Goal: Transaction & Acquisition: Purchase product/service

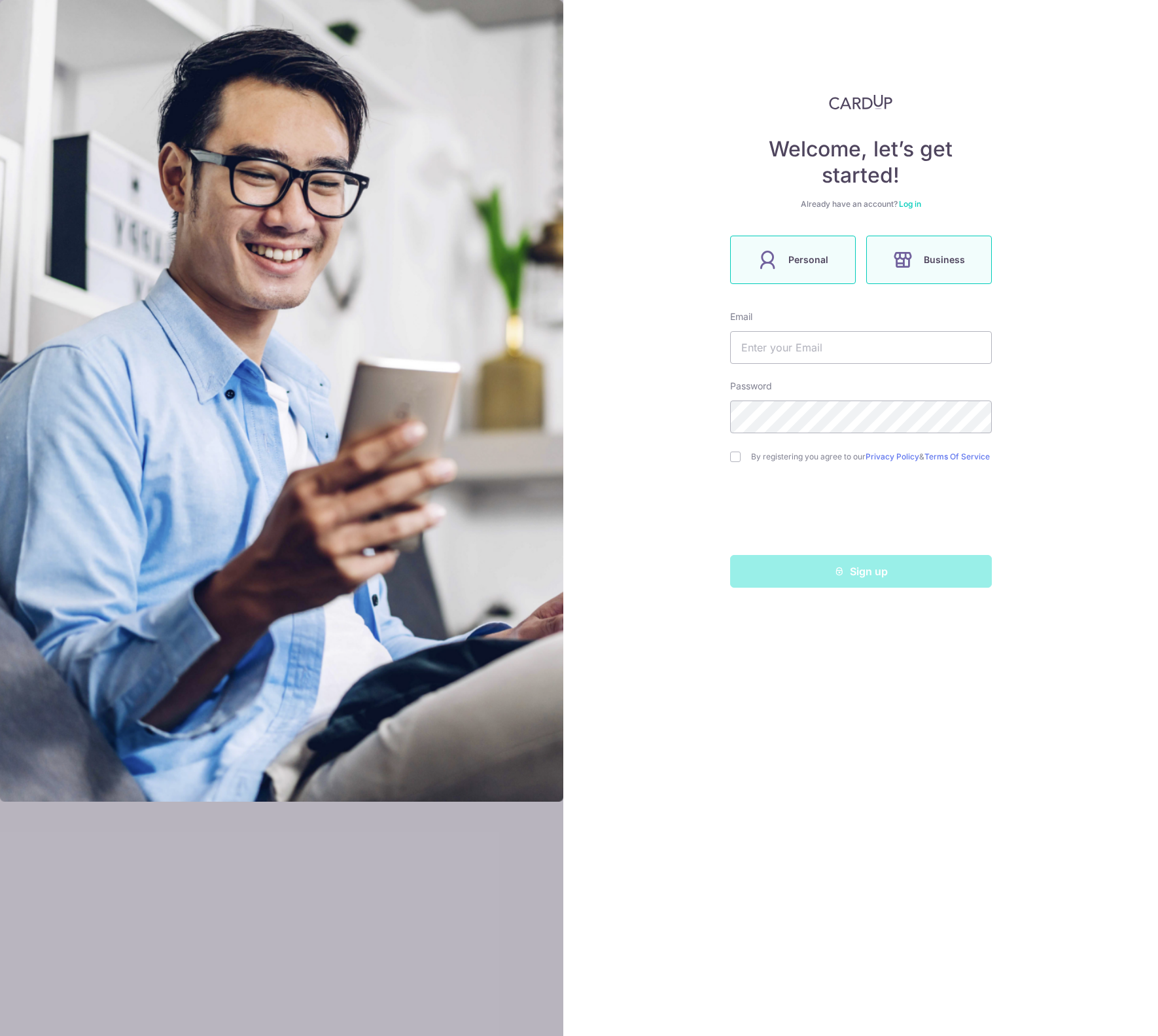
click at [810, 271] on label "Personal" at bounding box center [794, 260] width 126 height 48
click at [818, 352] on input "text" at bounding box center [861, 347] width 261 height 32
type input "jan.ondrus@gmail.com"
click at [0, 1036] on com-1password-button at bounding box center [0, 1036] width 0 height 0
click at [732, 462] on input "checkbox" at bounding box center [735, 456] width 10 height 10
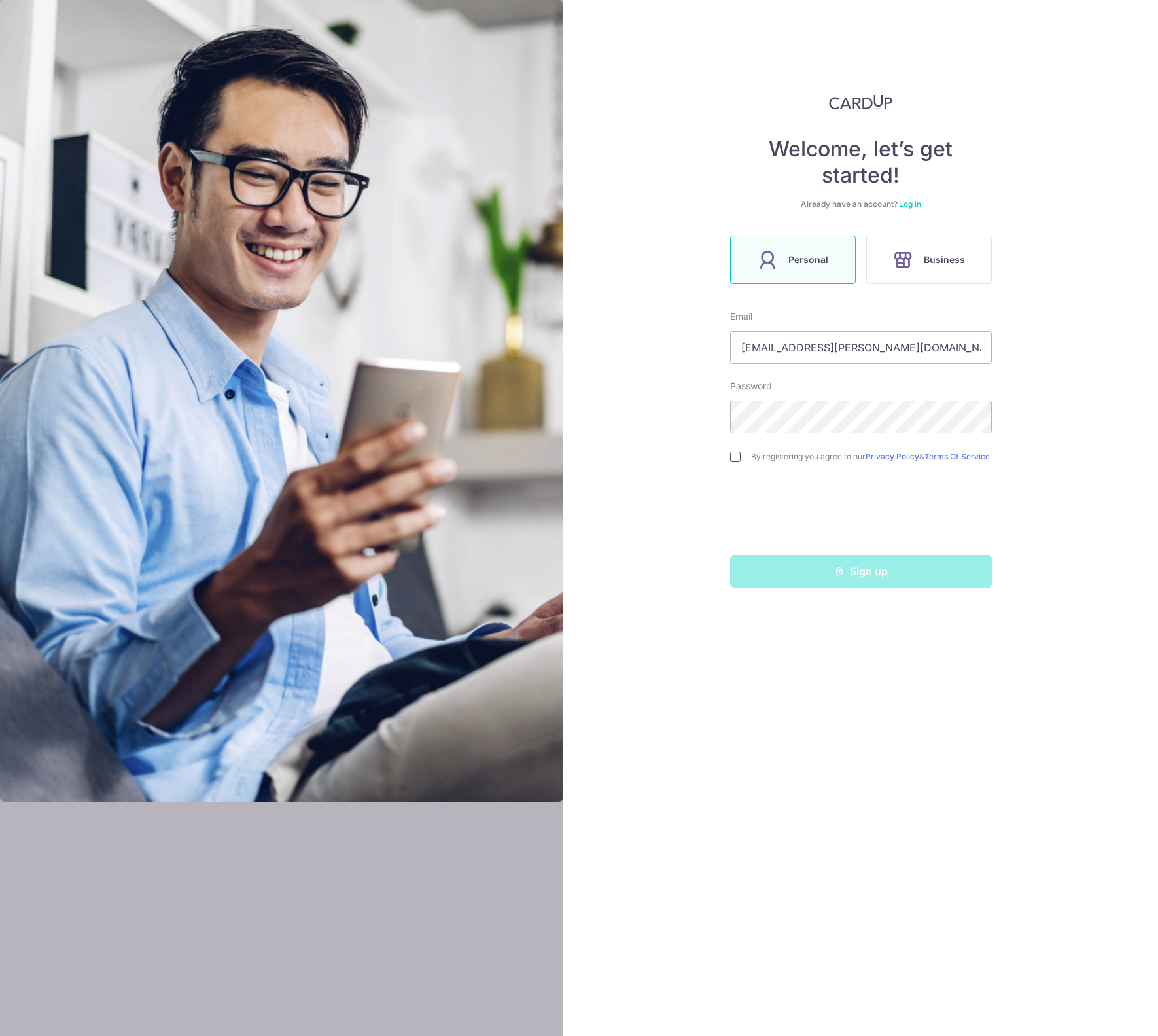
checkbox input "true"
click at [882, 584] on button "Sign up" at bounding box center [861, 571] width 261 height 32
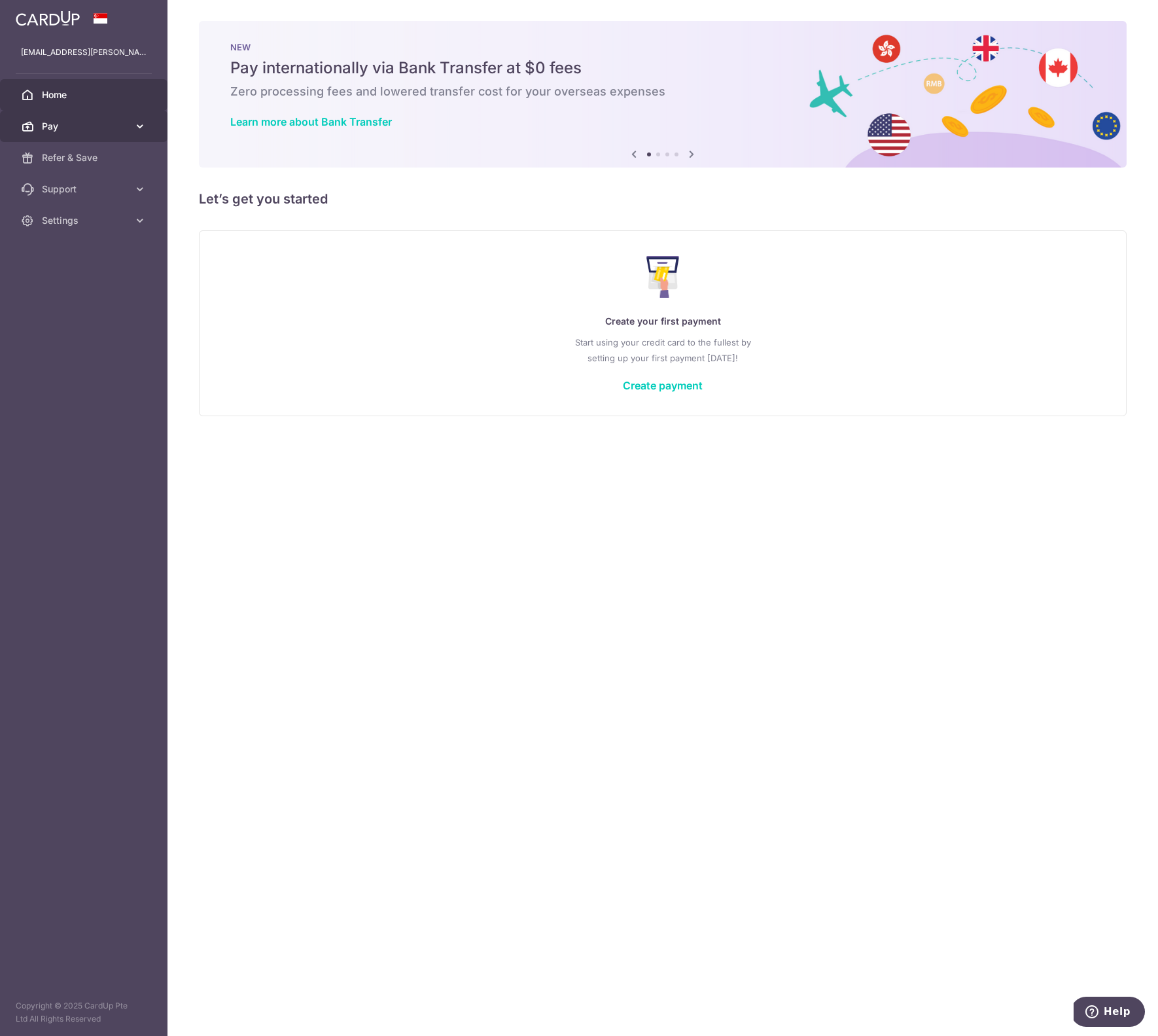
click at [95, 134] on link "Pay" at bounding box center [83, 126] width 168 height 32
click at [55, 224] on span "Cards" at bounding box center [84, 221] width 86 height 13
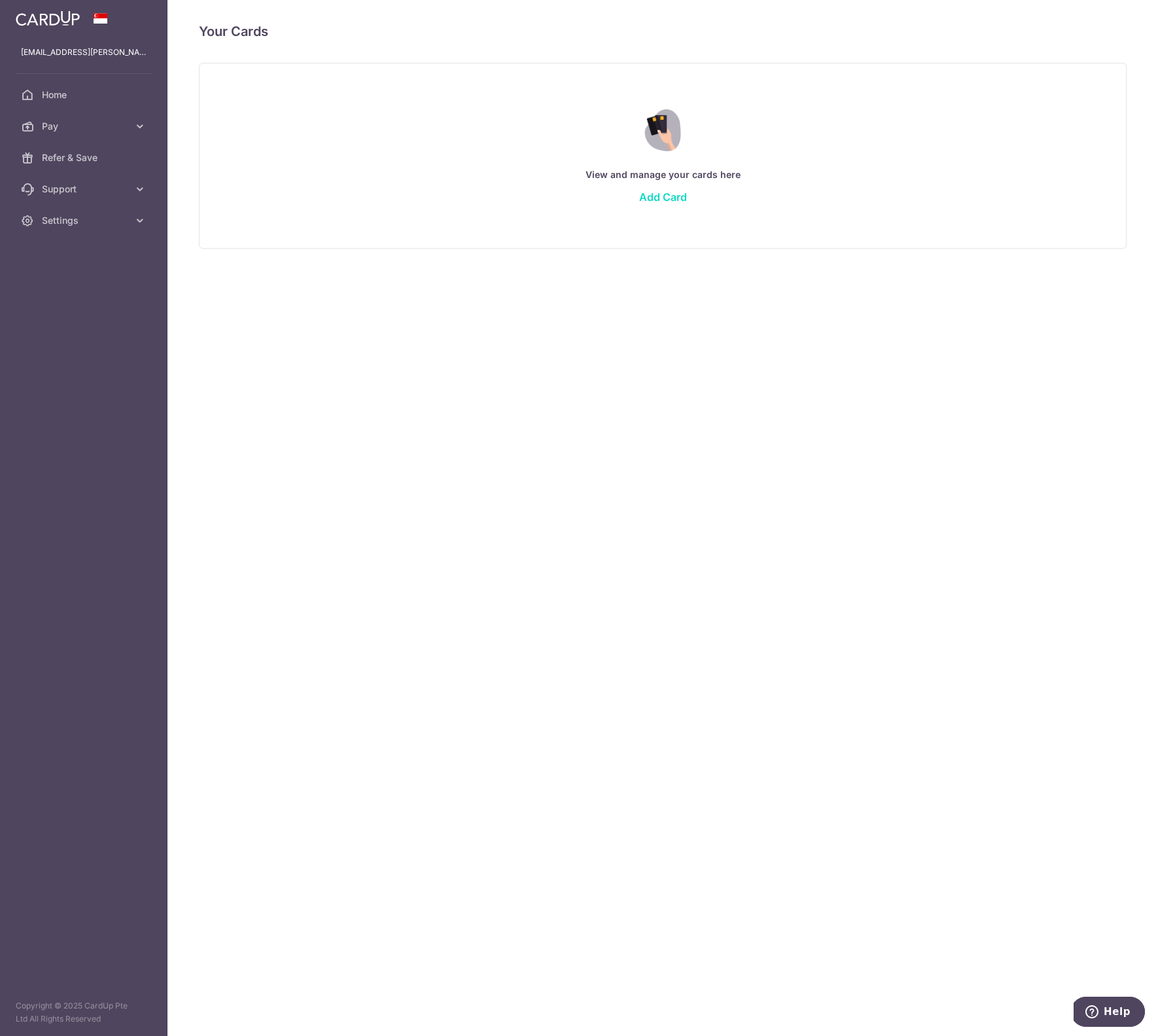
click at [656, 199] on link "Add Card" at bounding box center [664, 197] width 48 height 13
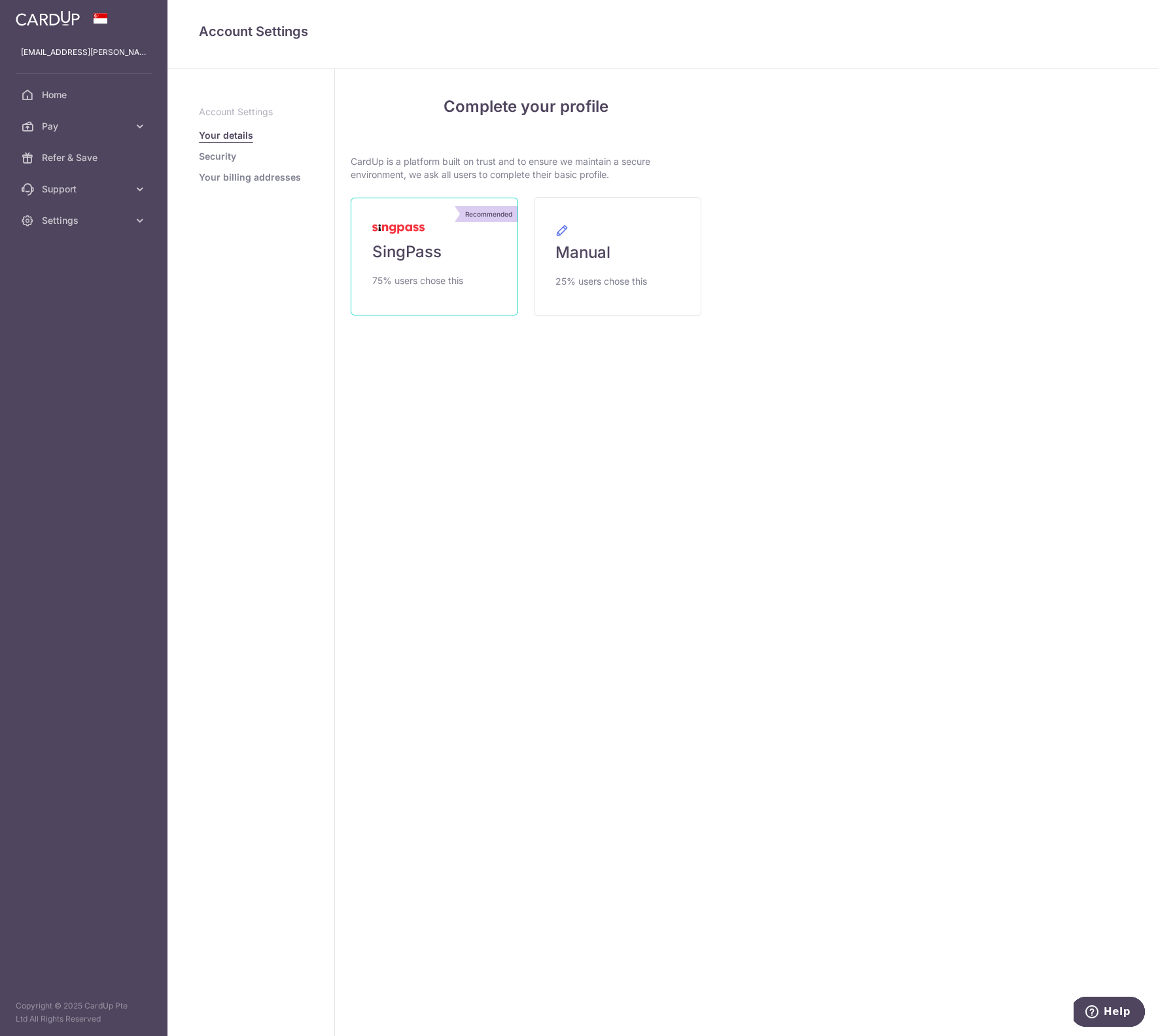
click at [435, 255] on span "SingPass" at bounding box center [407, 251] width 70 height 21
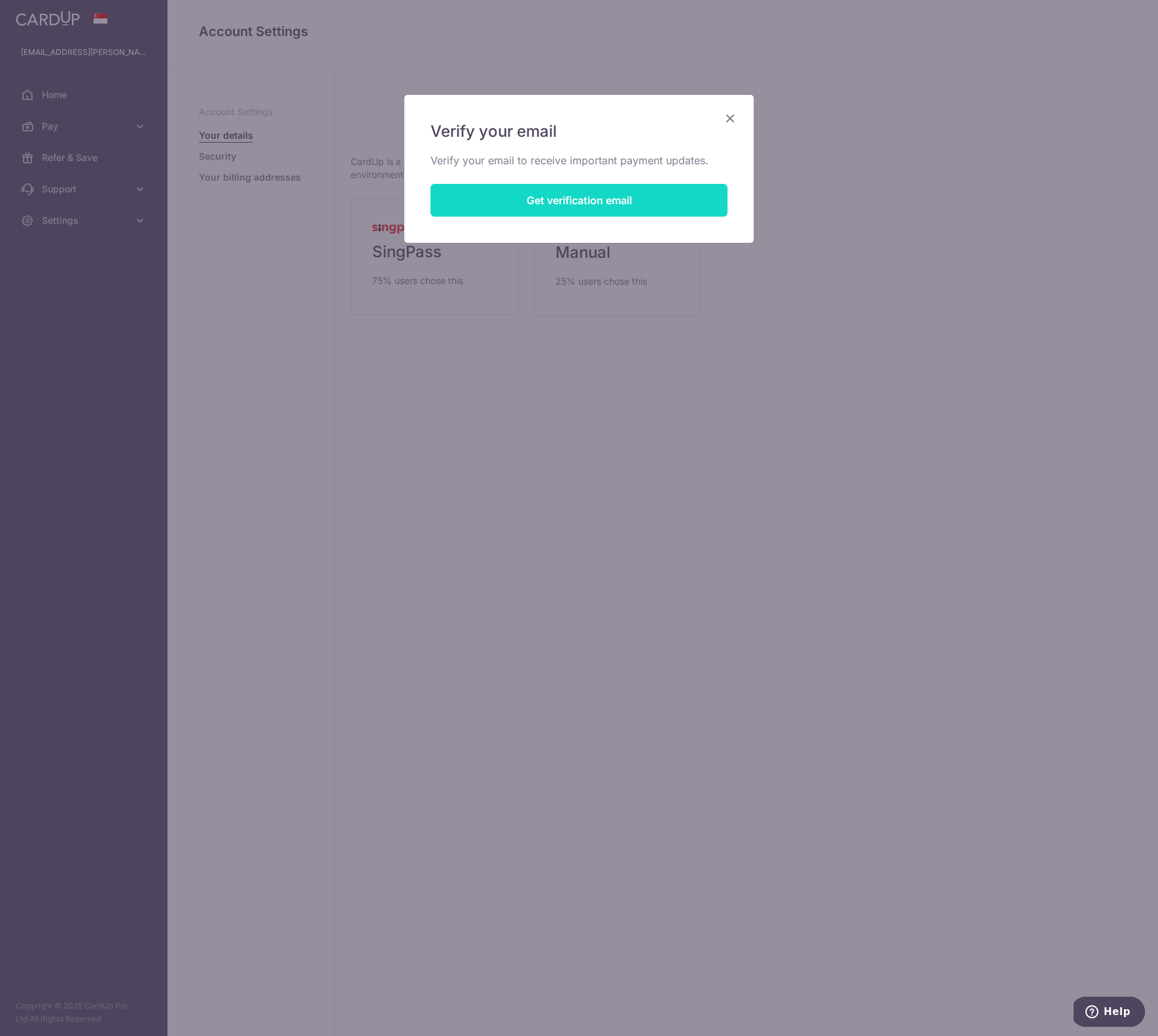
click at [571, 206] on button "Get verification email" at bounding box center [579, 199] width 297 height 32
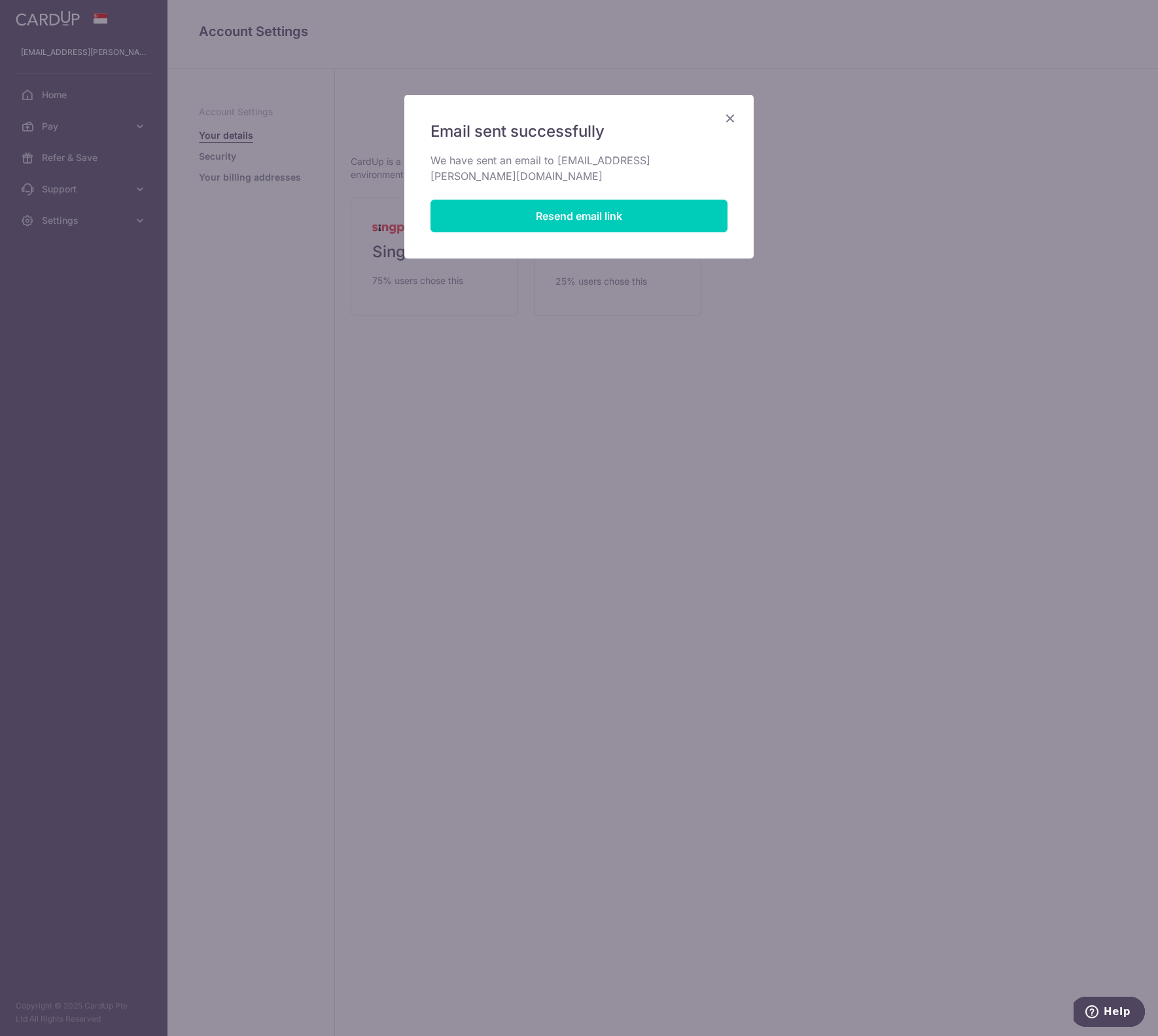
click at [732, 116] on icon "Close" at bounding box center [730, 119] width 16 height 17
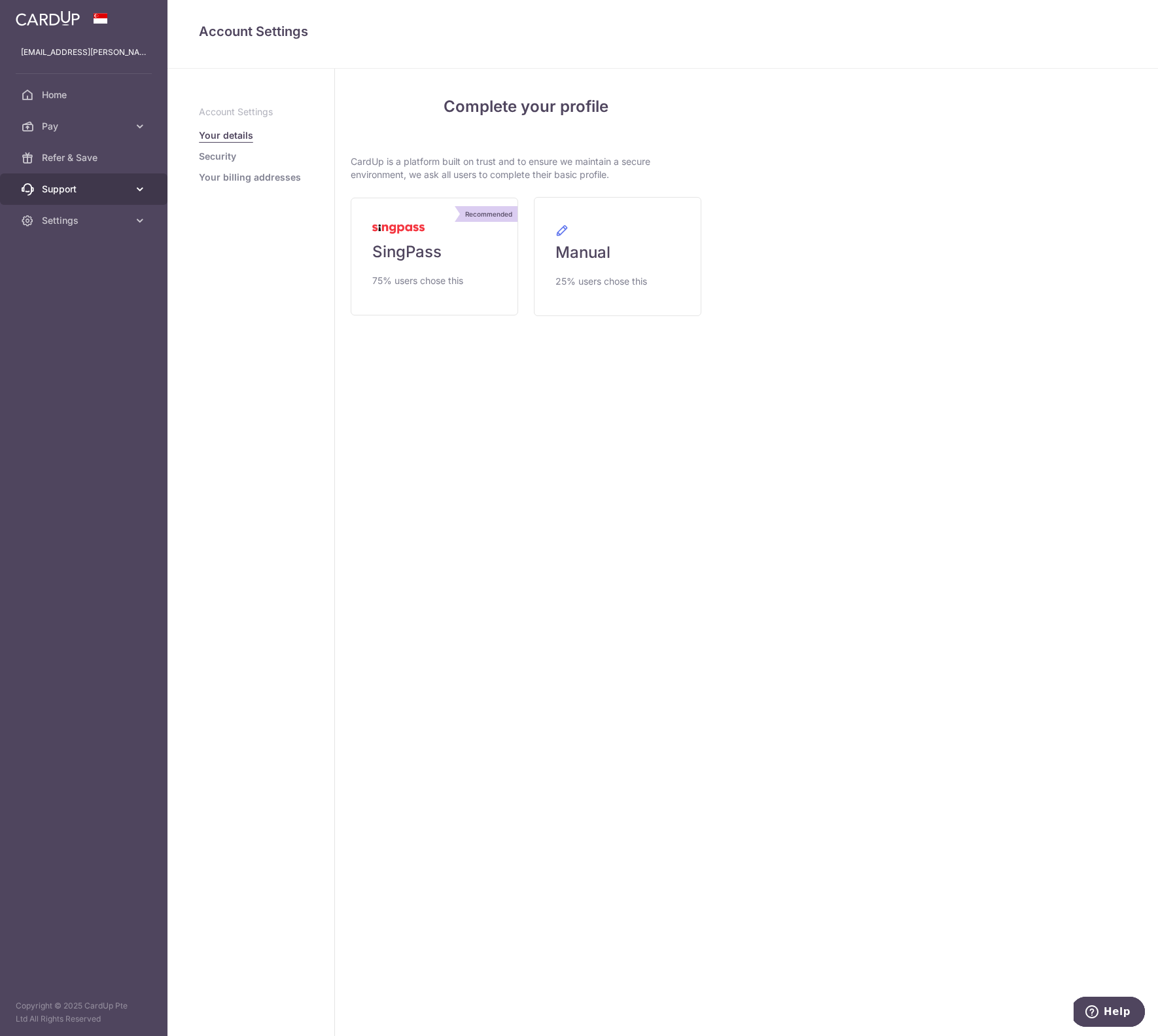
click at [117, 182] on link "Support" at bounding box center [83, 189] width 168 height 32
click at [77, 222] on span "FAQ" at bounding box center [84, 221] width 86 height 13
click at [72, 162] on span "Refer & Save" at bounding box center [84, 158] width 86 height 13
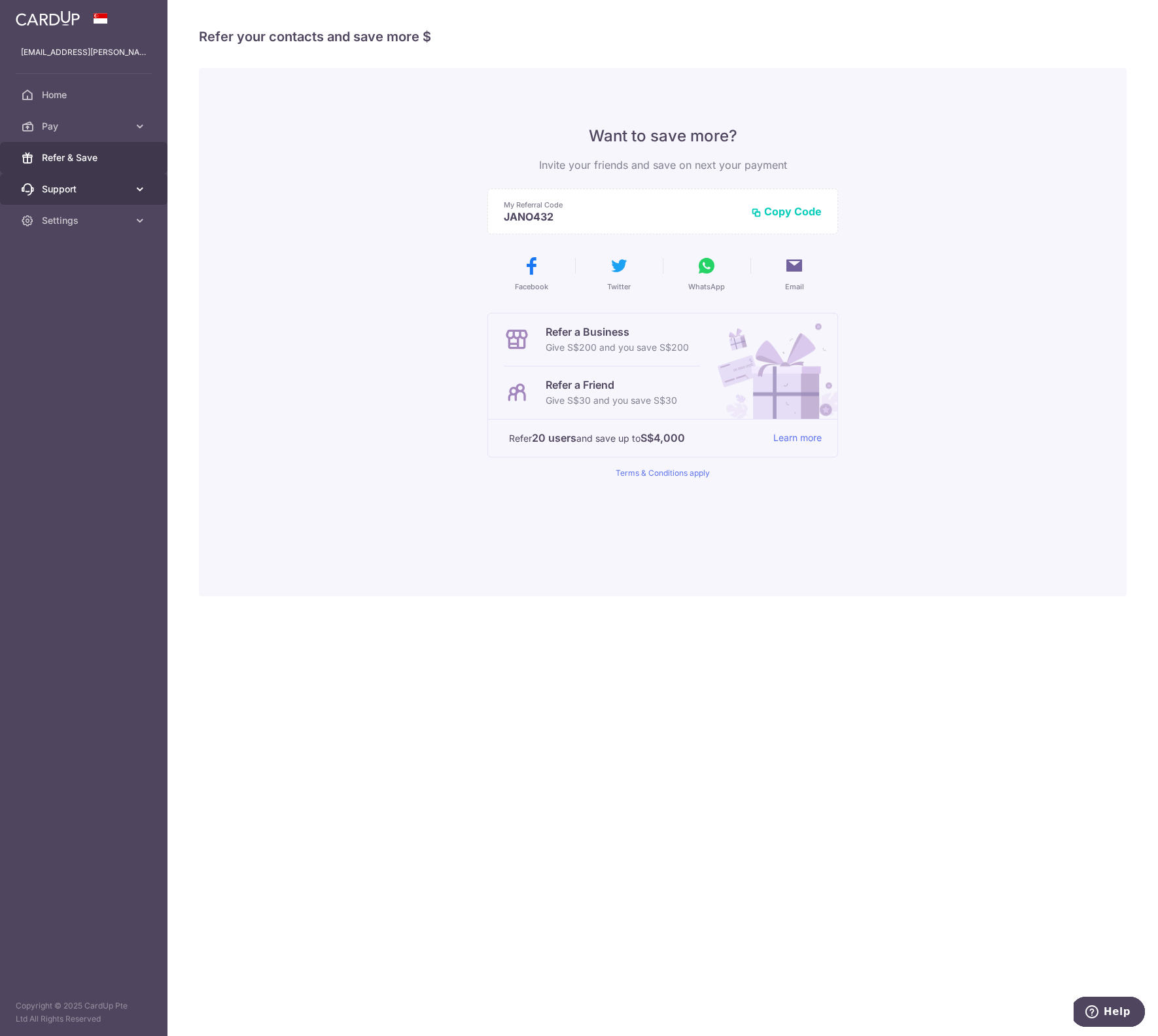
click at [89, 195] on span "Support" at bounding box center [84, 189] width 86 height 13
click at [80, 300] on span "Settings" at bounding box center [84, 300] width 86 height 13
click at [81, 327] on span "Account" at bounding box center [84, 331] width 86 height 13
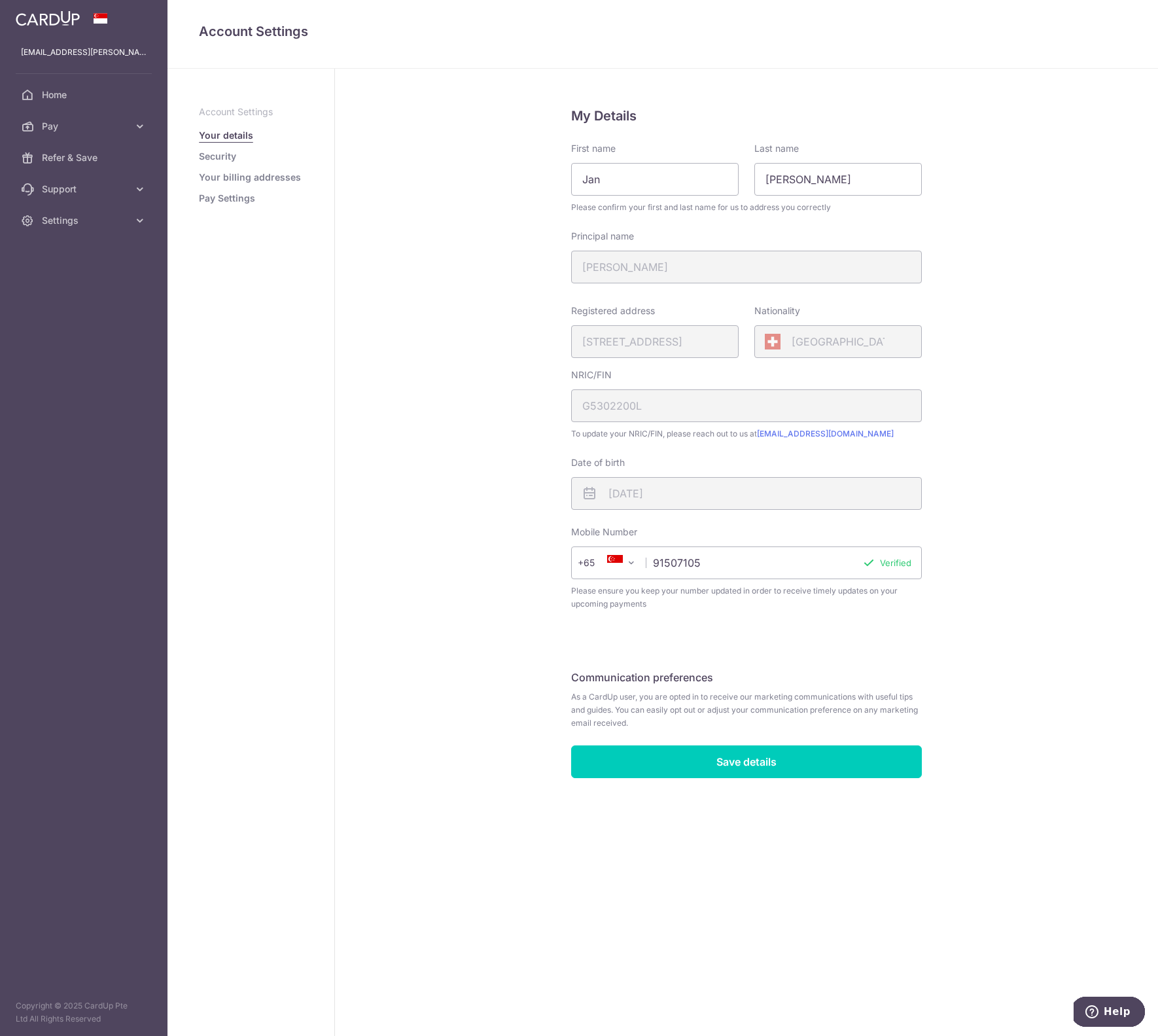
click at [222, 157] on link "Security" at bounding box center [218, 157] width 37 height 13
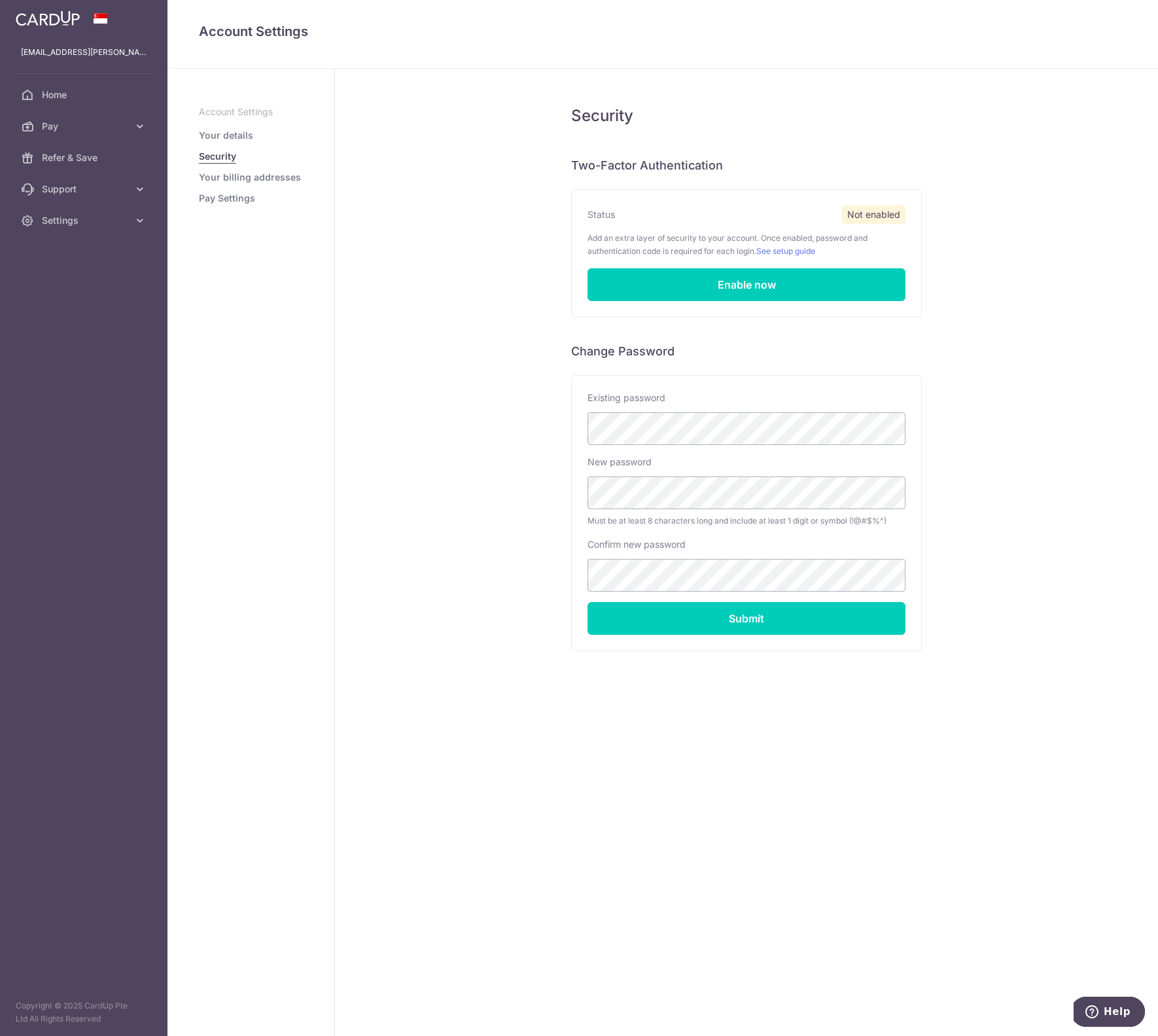
click at [223, 173] on link "Your billing addresses" at bounding box center [250, 177] width 102 height 13
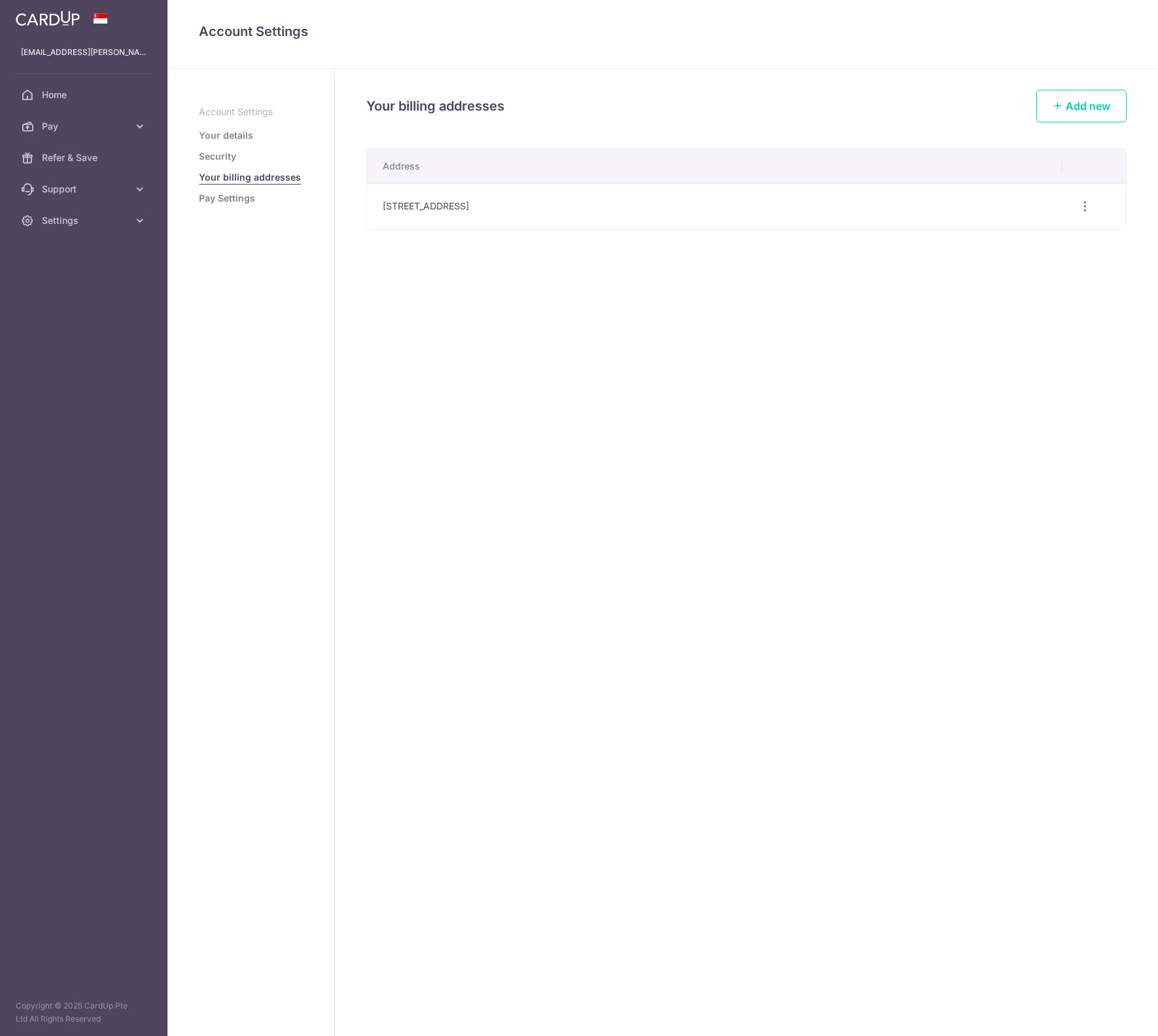
click at [229, 194] on link "Pay Settings" at bounding box center [227, 198] width 57 height 13
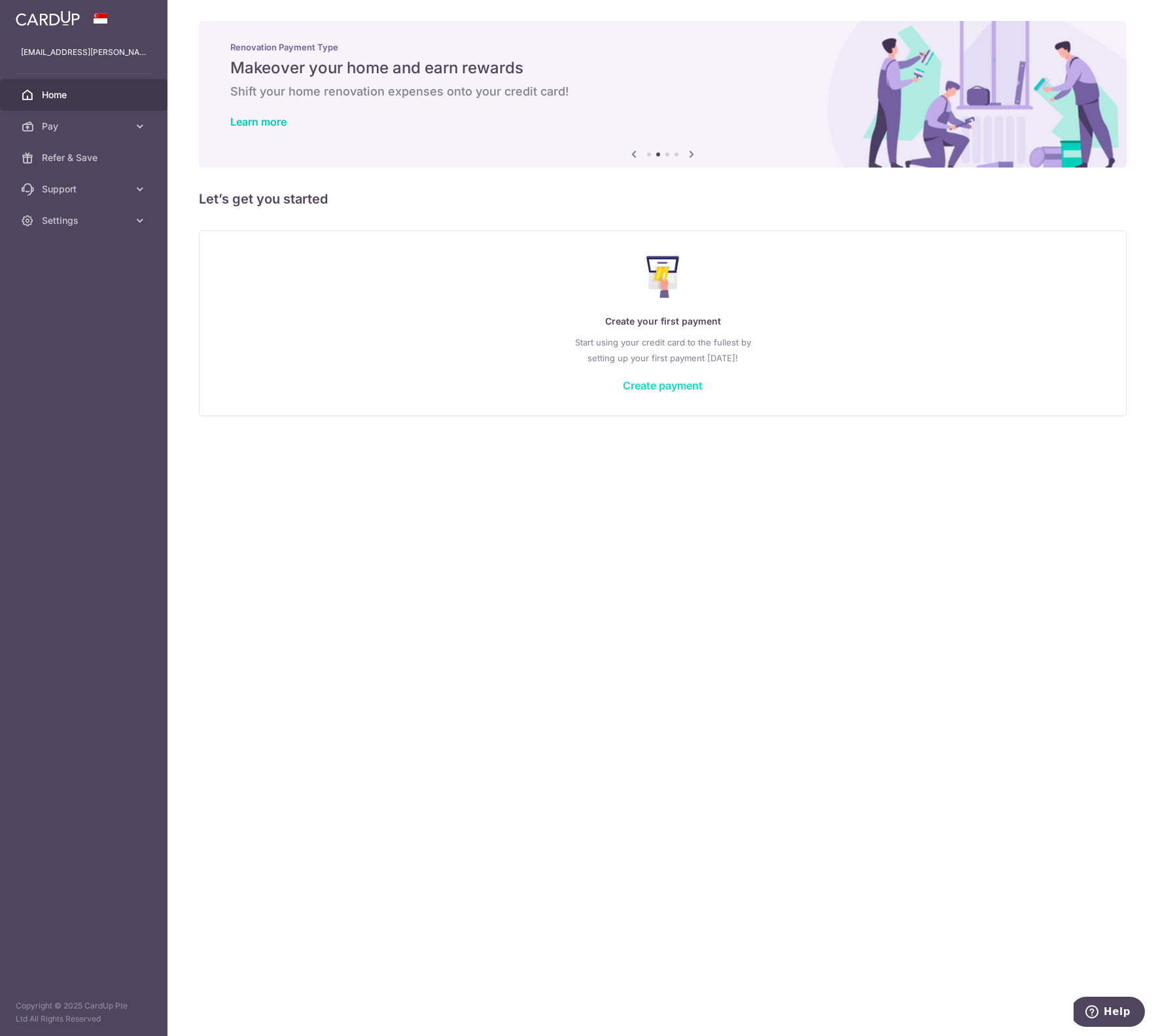
click at [678, 386] on link "Create payment" at bounding box center [663, 386] width 80 height 13
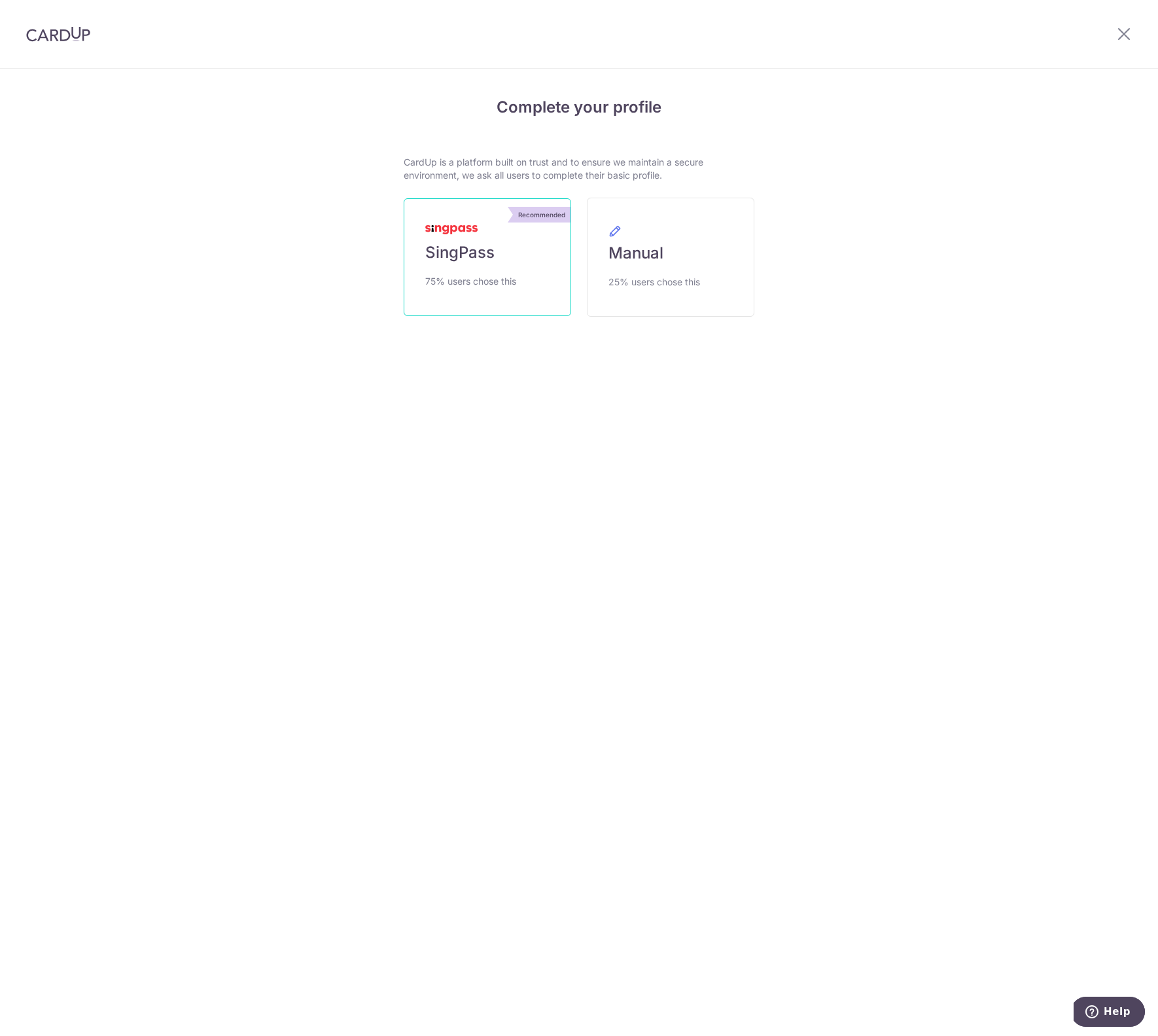
click at [450, 248] on span "SingPass" at bounding box center [460, 252] width 70 height 21
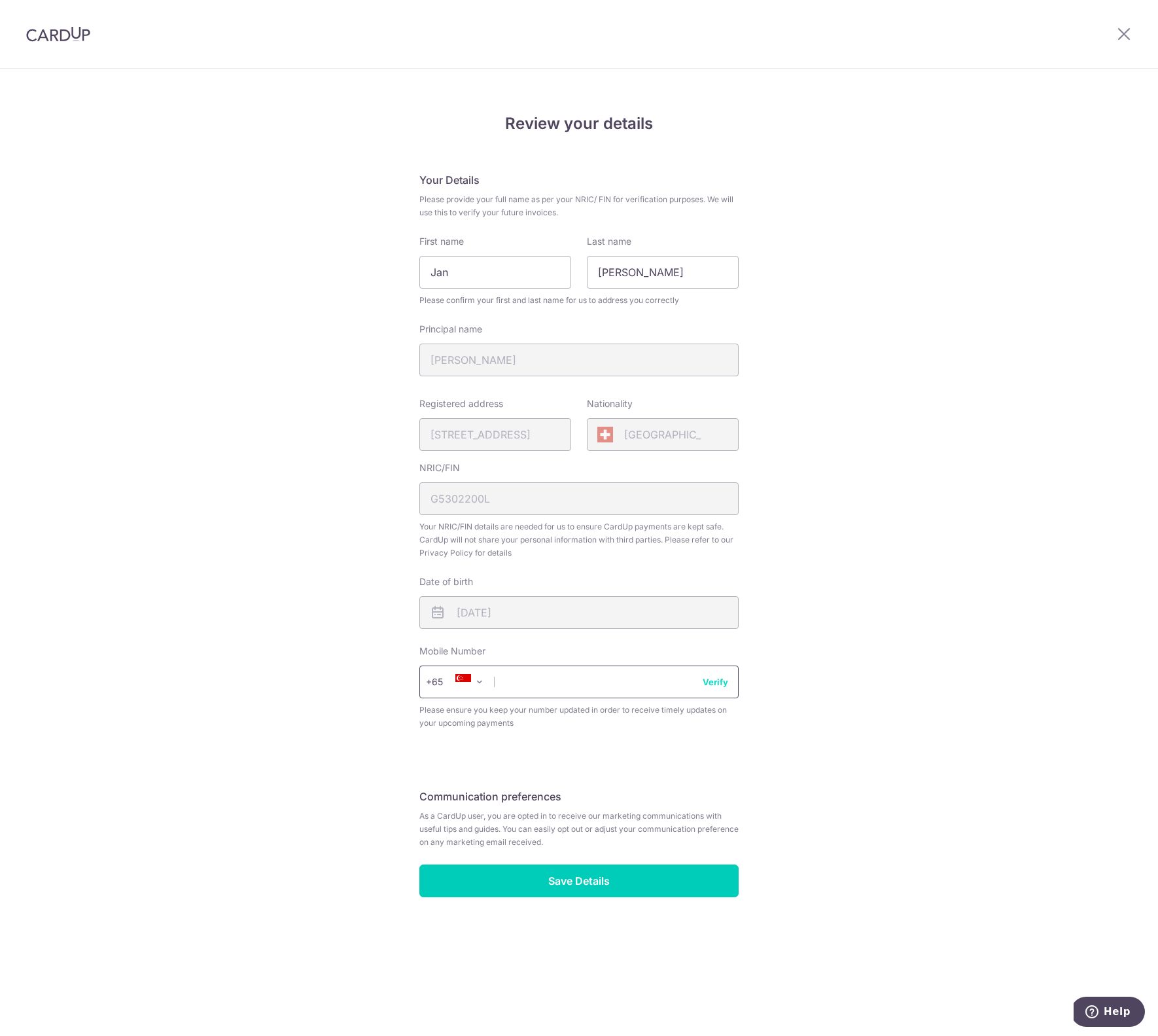
click at [519, 678] on input "text" at bounding box center [579, 682] width 319 height 32
type input "91507105"
click at [709, 680] on button "Verify" at bounding box center [716, 682] width 26 height 13
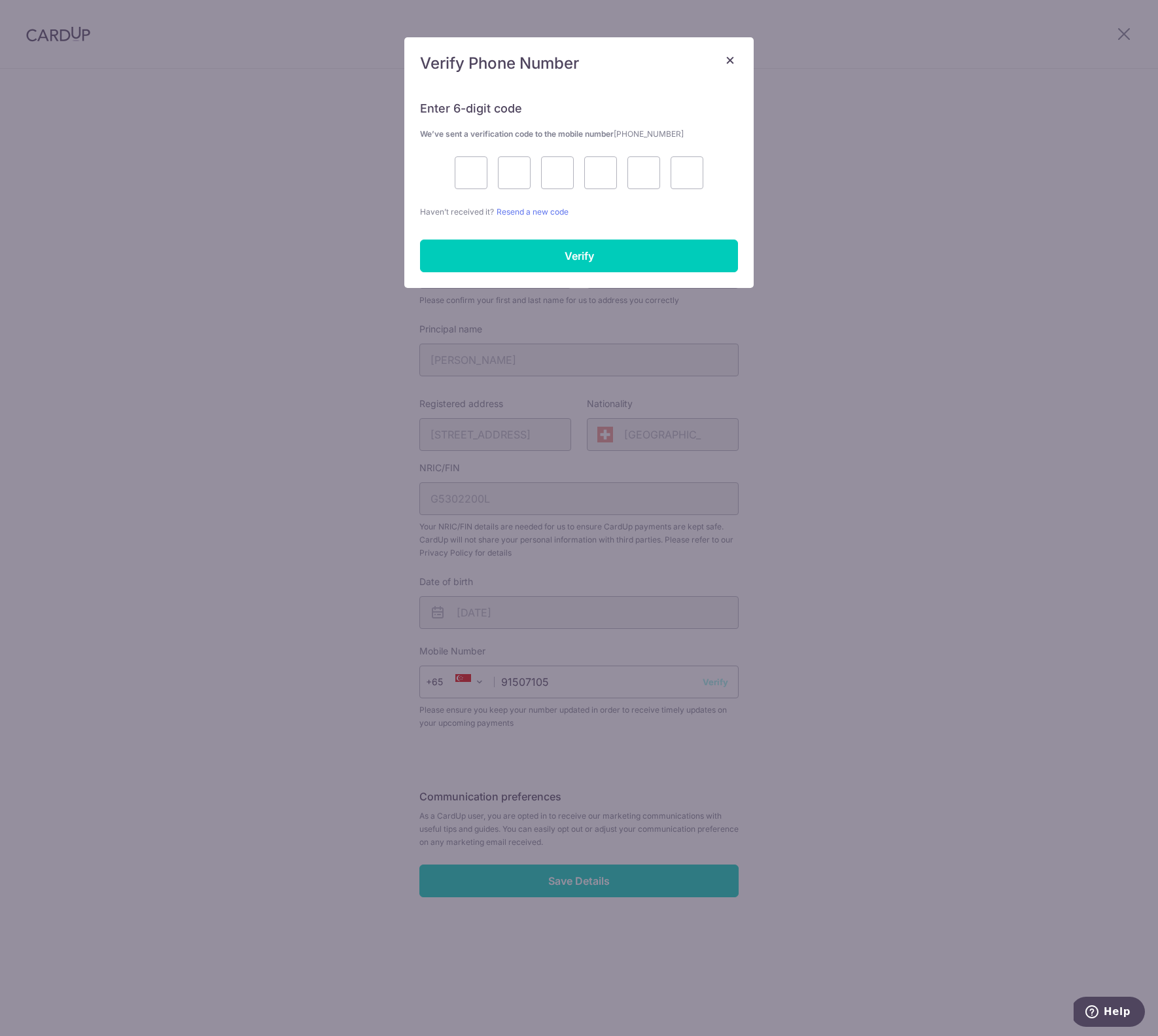
click at [453, 157] on div at bounding box center [579, 173] width 318 height 32
click at [459, 160] on input "text" at bounding box center [471, 173] width 32 height 32
type input "7"
type input "5"
type input "8"
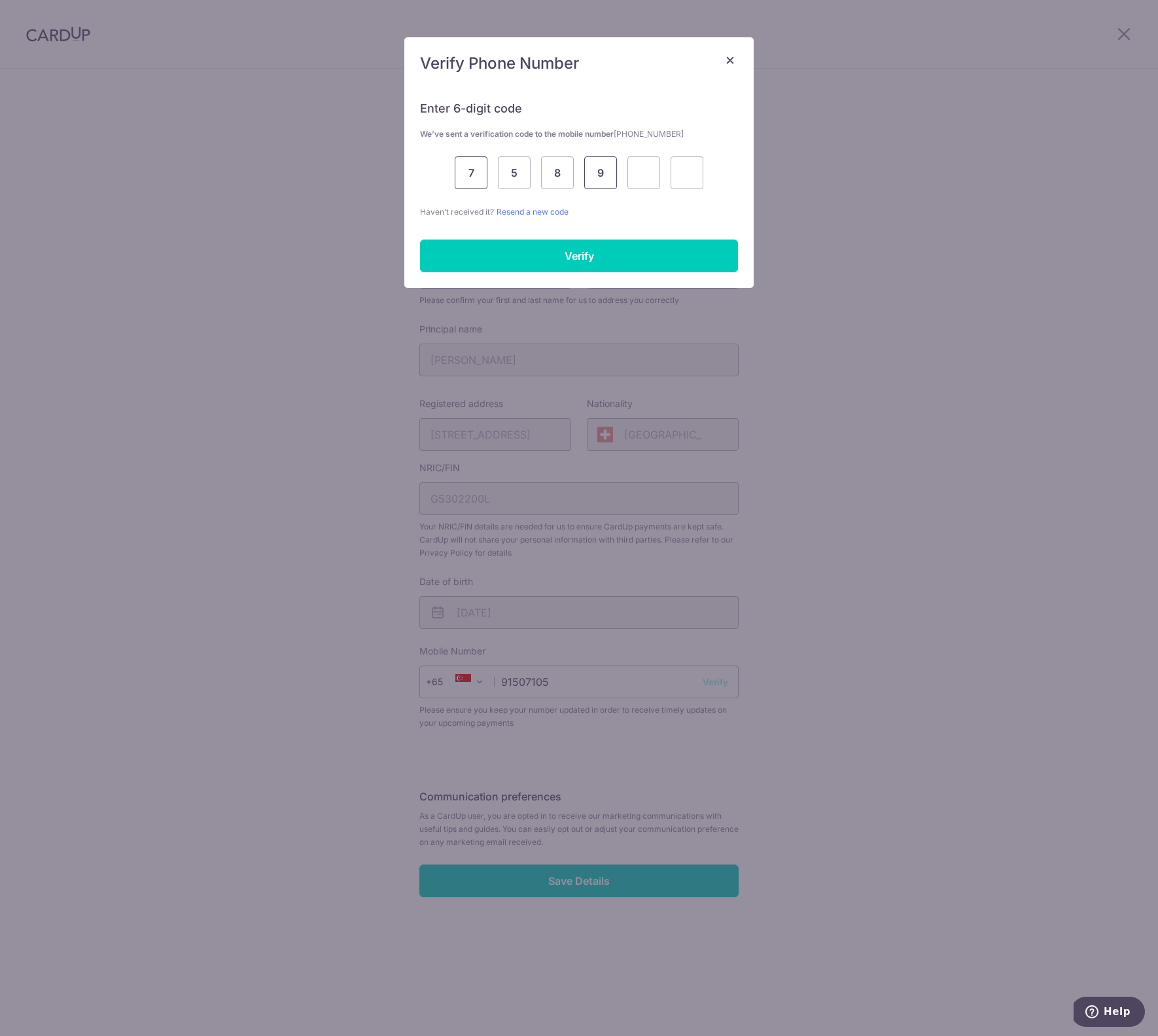
type input "9"
type input "6"
click at [526, 250] on input "Verify" at bounding box center [579, 255] width 318 height 32
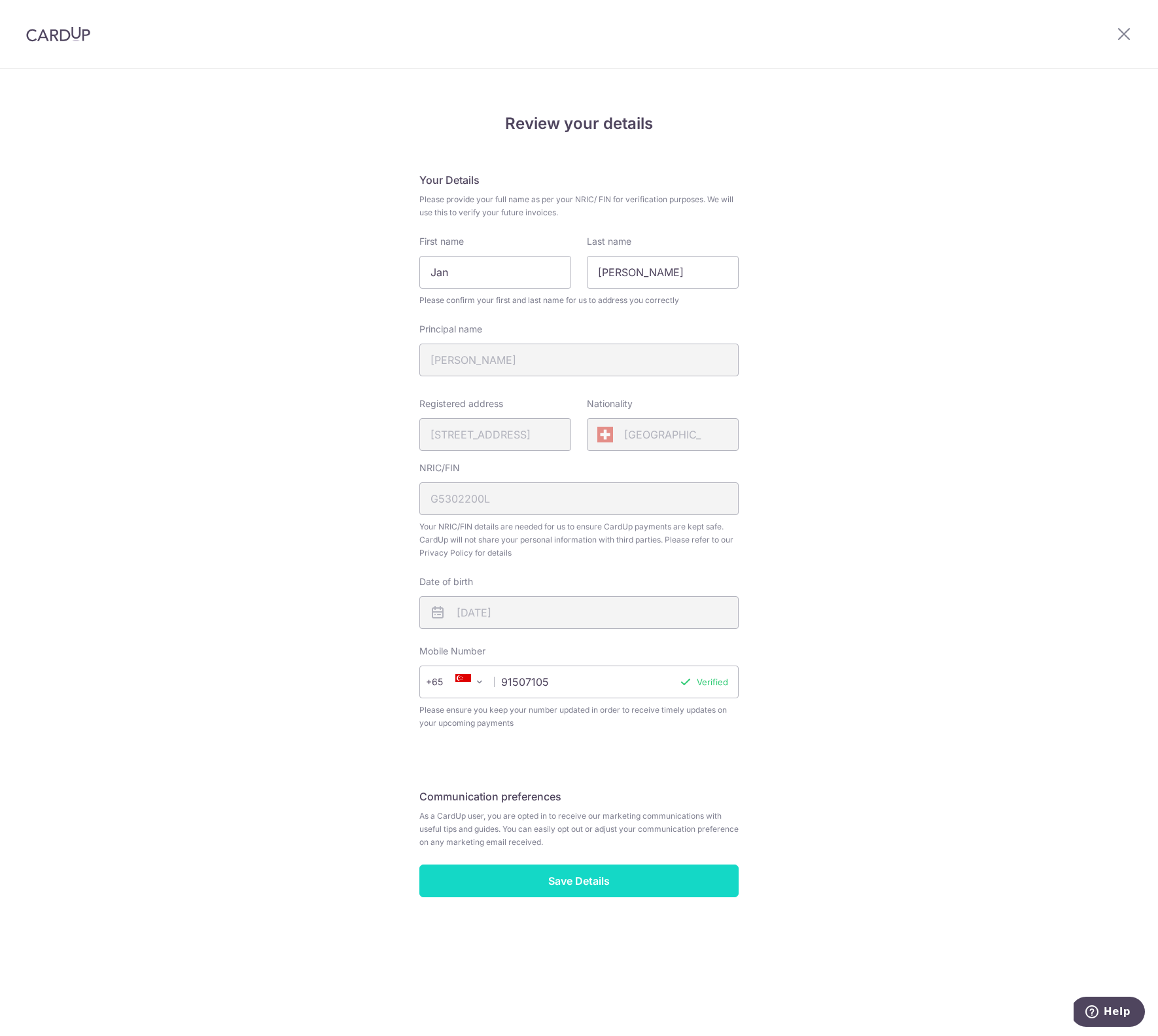
click at [562, 876] on input "Save Details" at bounding box center [579, 880] width 319 height 32
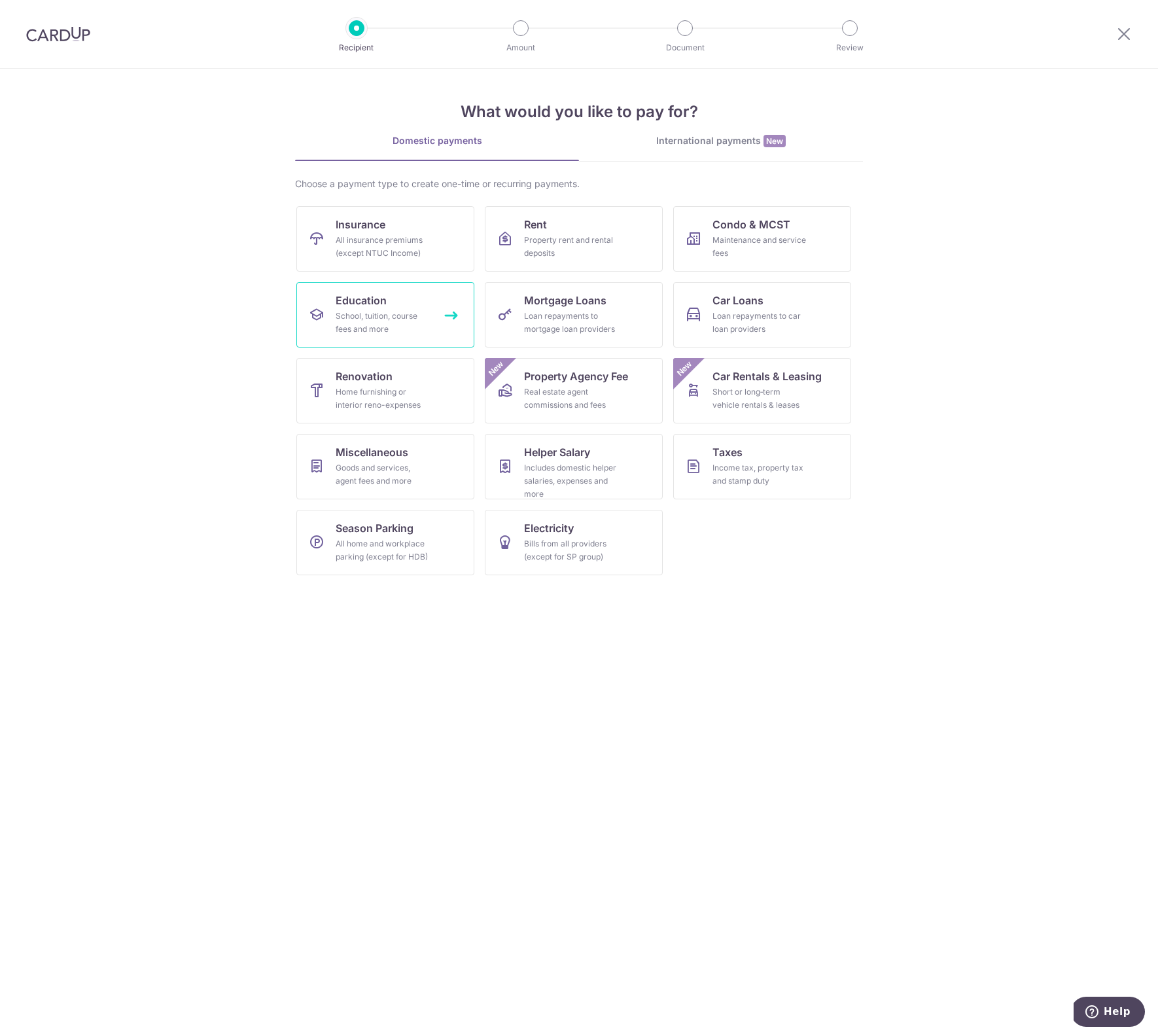
click at [439, 308] on link "Education School, tuition, course fees and more" at bounding box center [386, 314] width 178 height 66
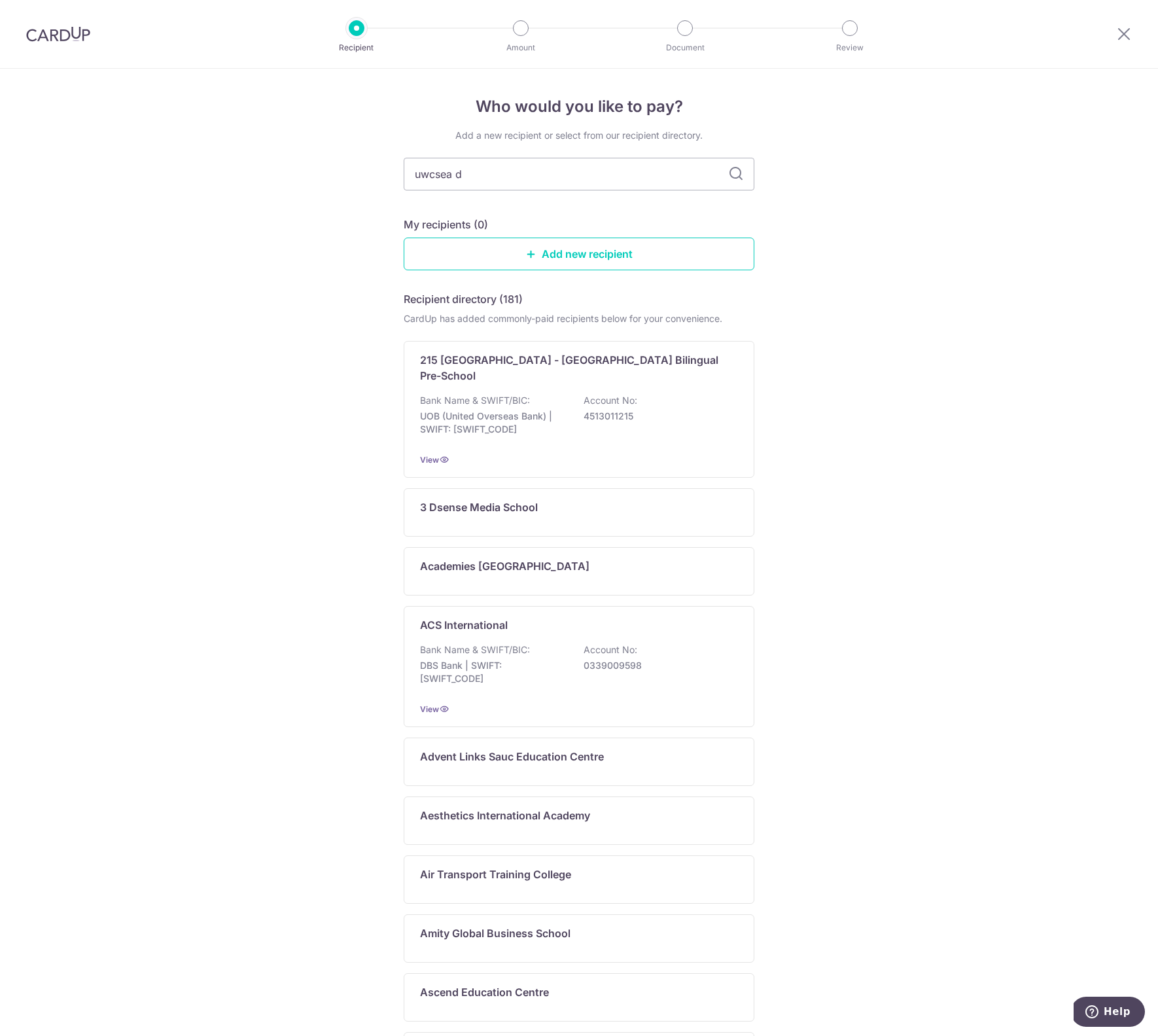
type input "uwcsea do"
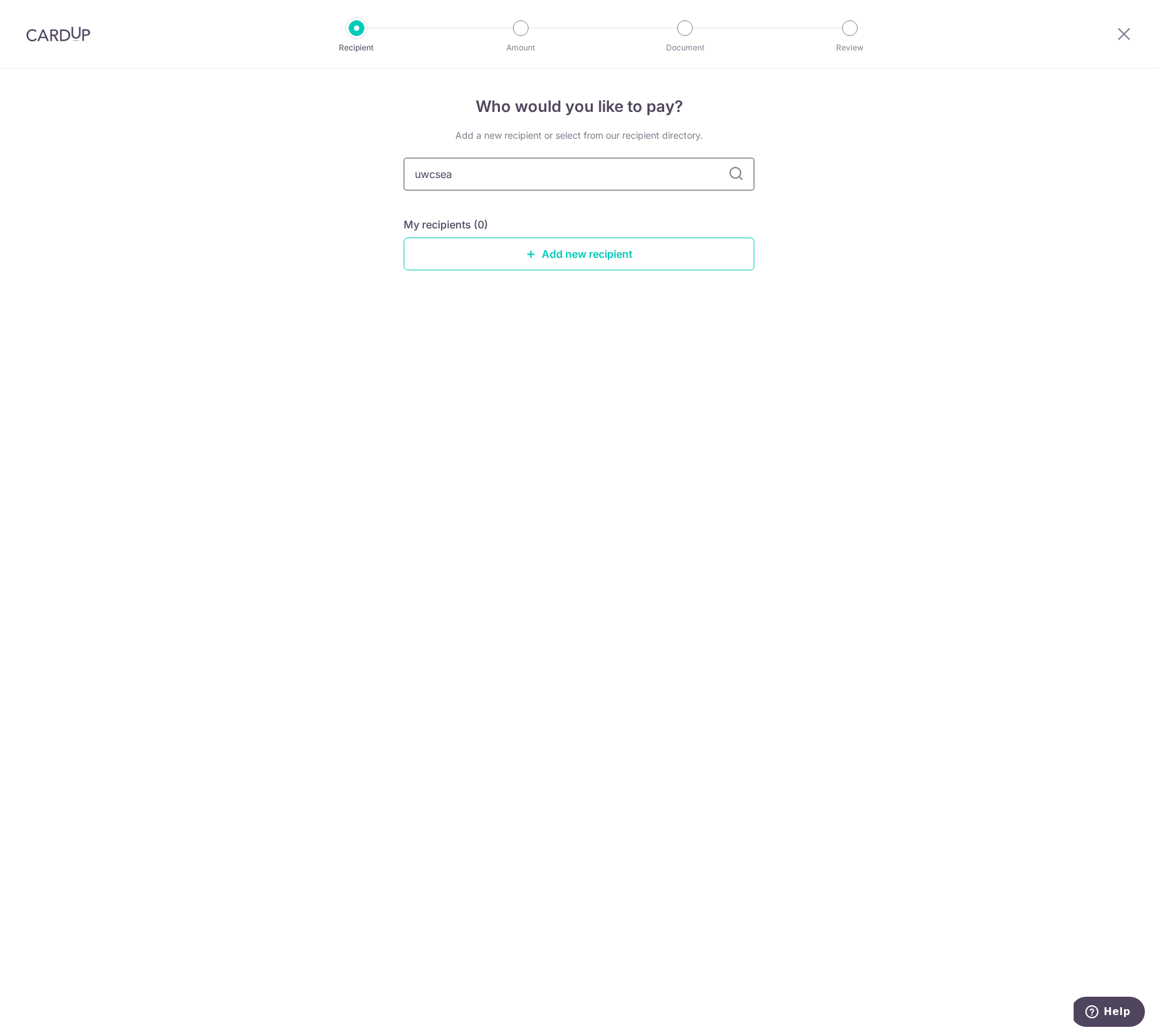
type input "uwcsea"
click at [733, 177] on icon at bounding box center [736, 173] width 16 height 16
click at [733, 173] on icon at bounding box center [736, 173] width 16 height 16
click at [74, 39] on img at bounding box center [57, 33] width 64 height 16
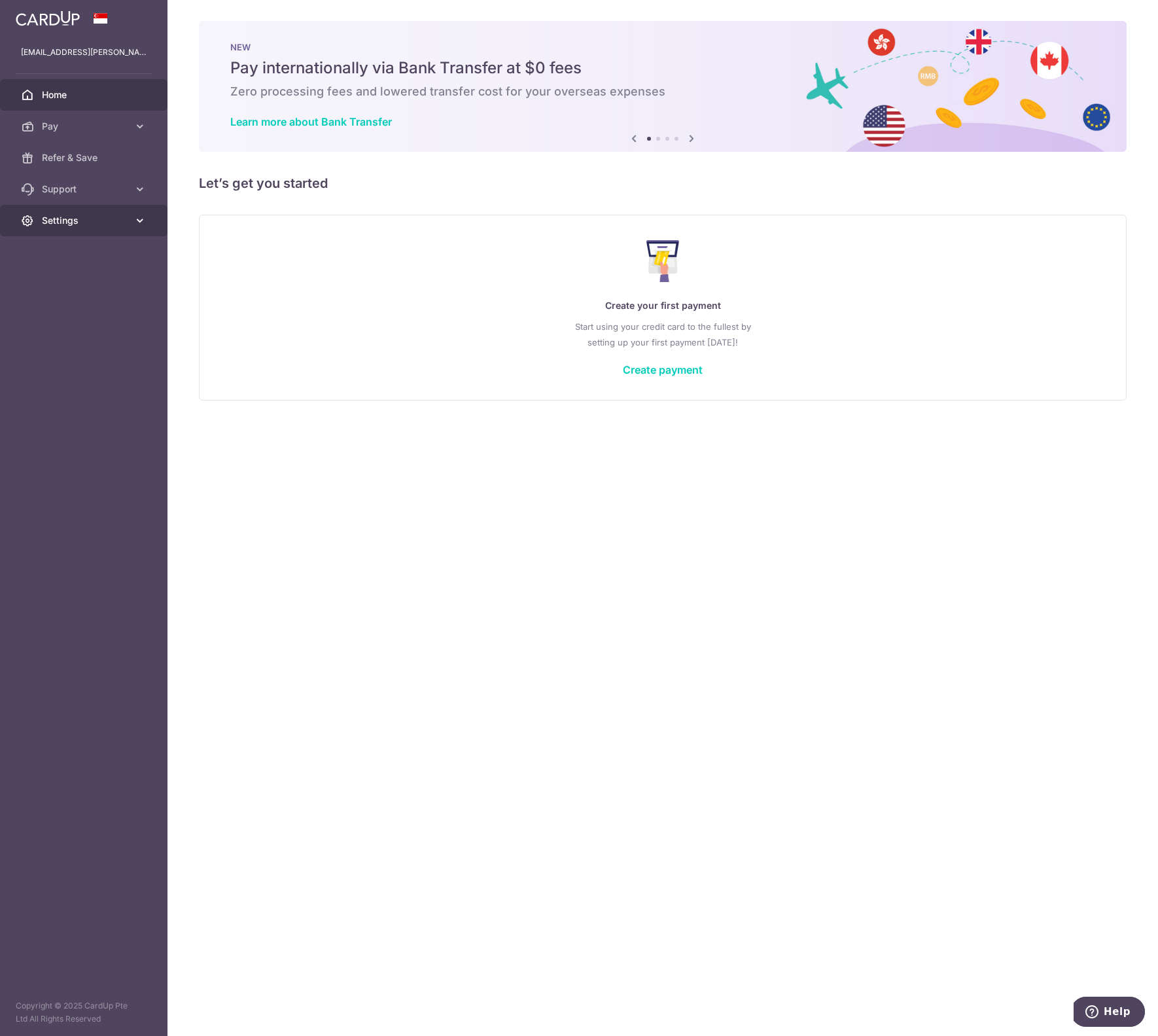
click at [127, 221] on span "Settings" at bounding box center [84, 221] width 86 height 13
click at [62, 128] on span "Pay" at bounding box center [84, 126] width 86 height 13
click at [58, 218] on span "Cards" at bounding box center [84, 221] width 86 height 13
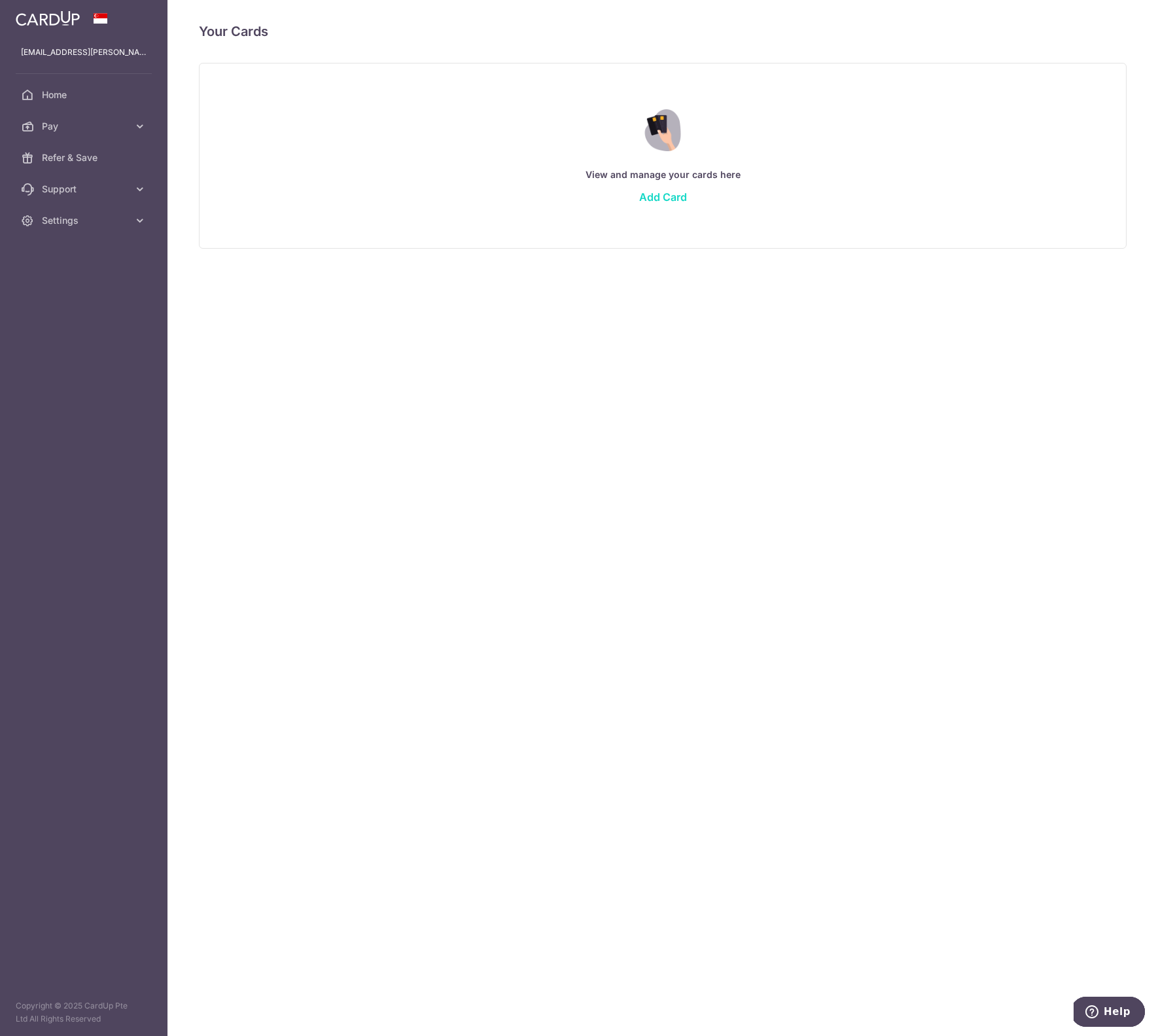
click at [678, 190] on link "Add Card" at bounding box center [664, 197] width 48 height 13
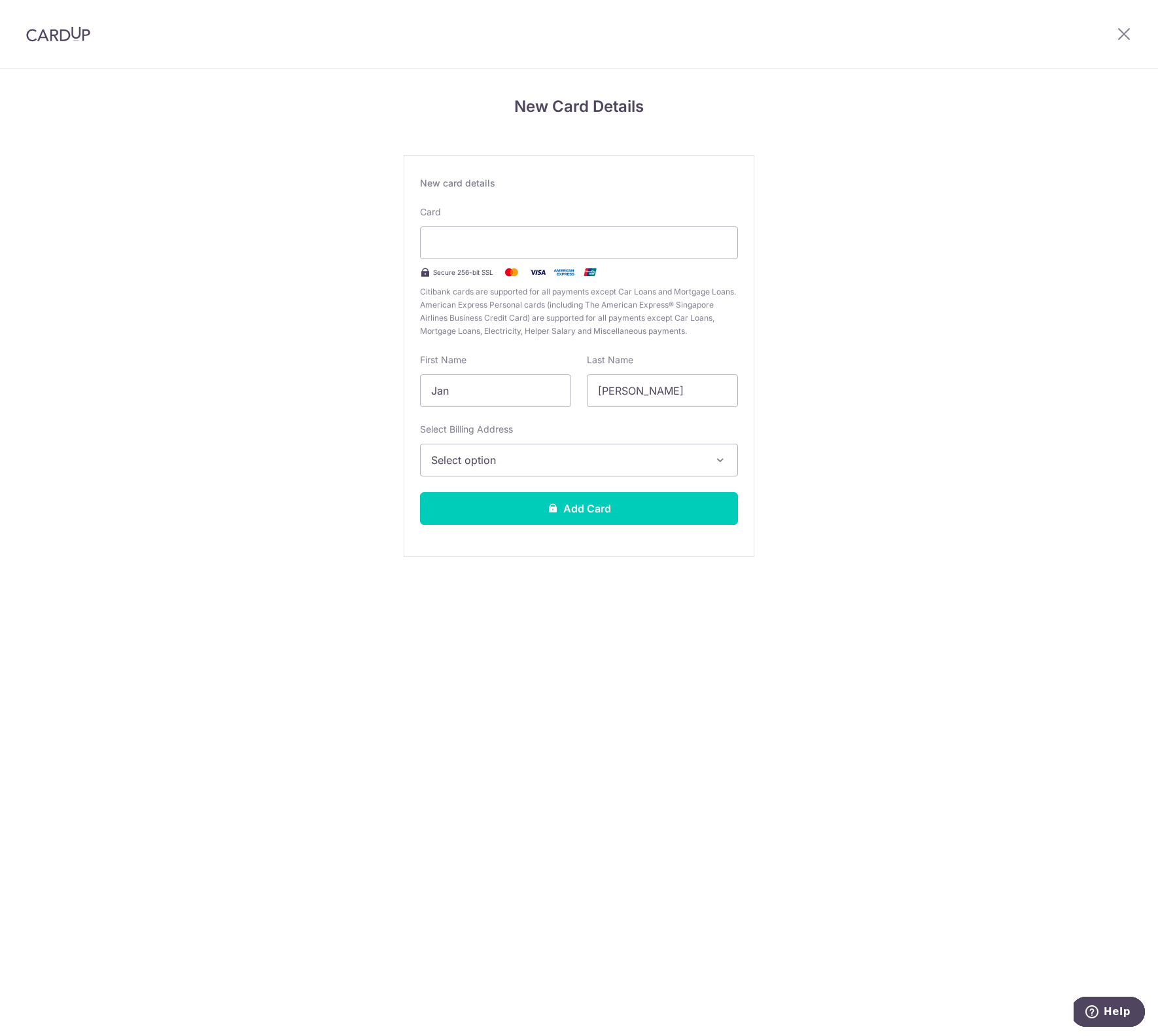
type input "ondrus"
type input "jan"
click at [568, 455] on span "Select option" at bounding box center [567, 460] width 273 height 16
click at [550, 497] on span "Add Billing Address" at bounding box center [592, 497] width 273 height 13
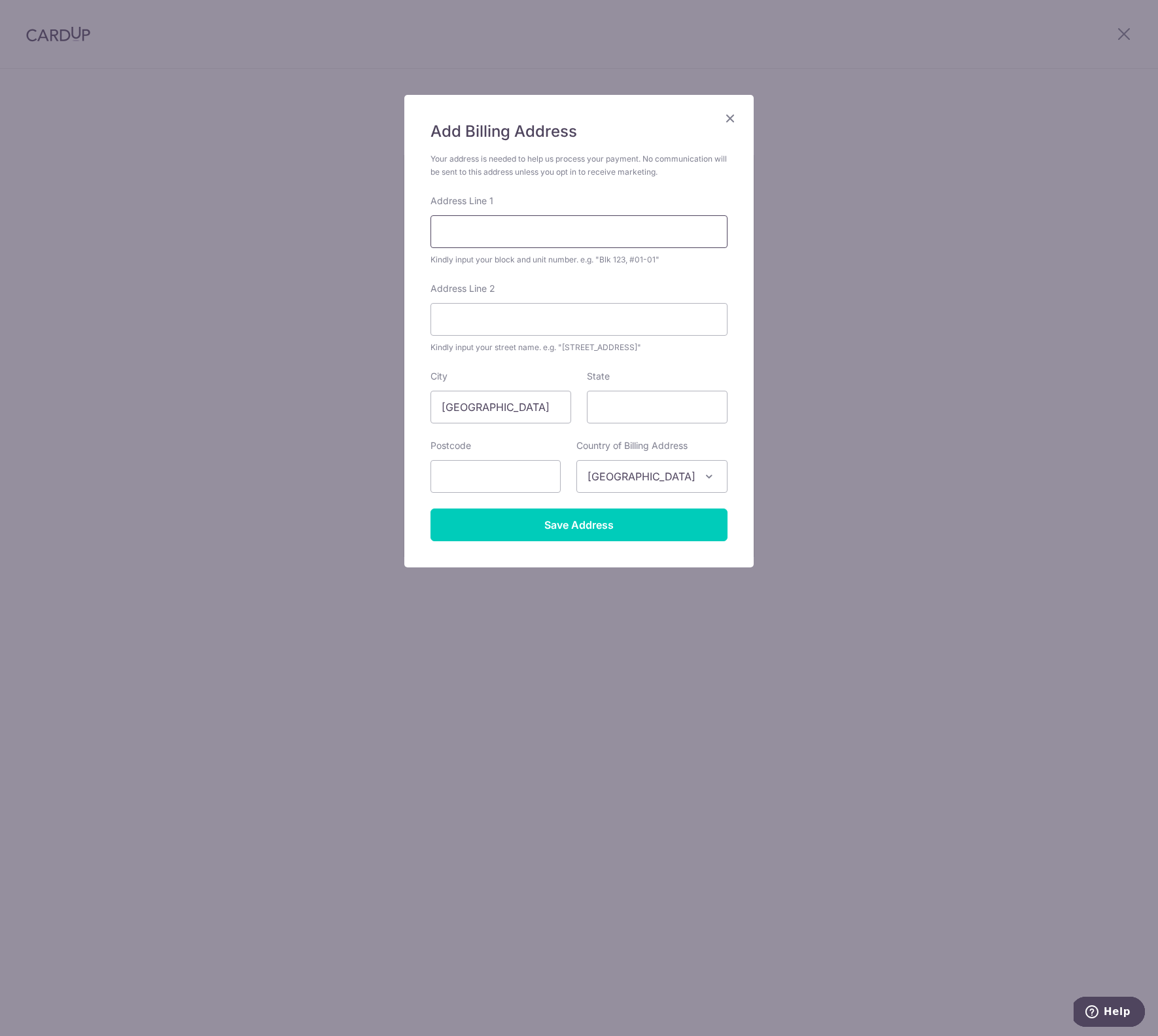
click at [541, 234] on input "Address Line 1" at bounding box center [579, 231] width 297 height 32
type input "32 Dover Rise"
type input "#05-05"
type input "138686"
click at [569, 530] on input "Save Address" at bounding box center [579, 524] width 297 height 32
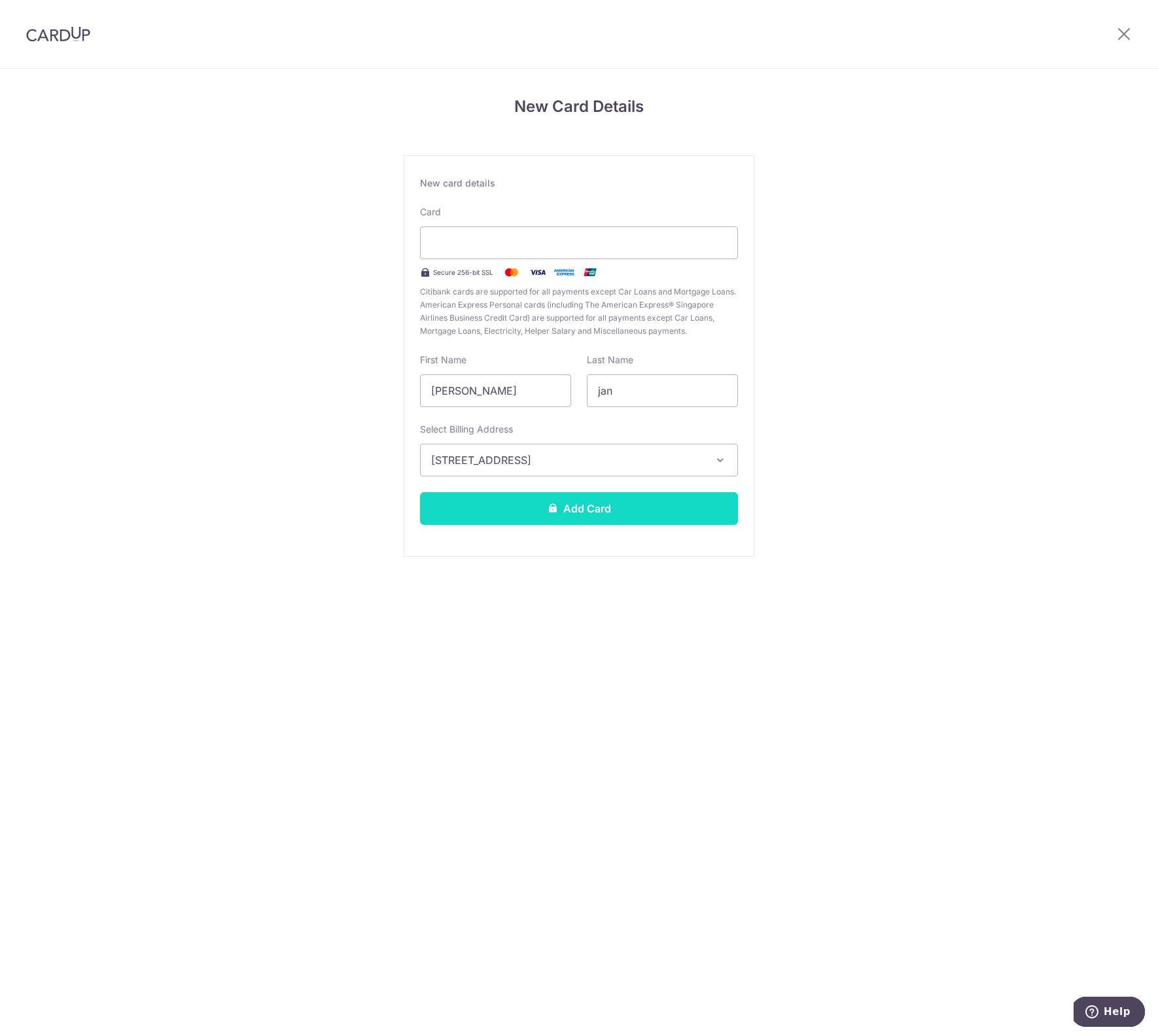
click at [550, 515] on button "Add Card" at bounding box center [579, 508] width 318 height 32
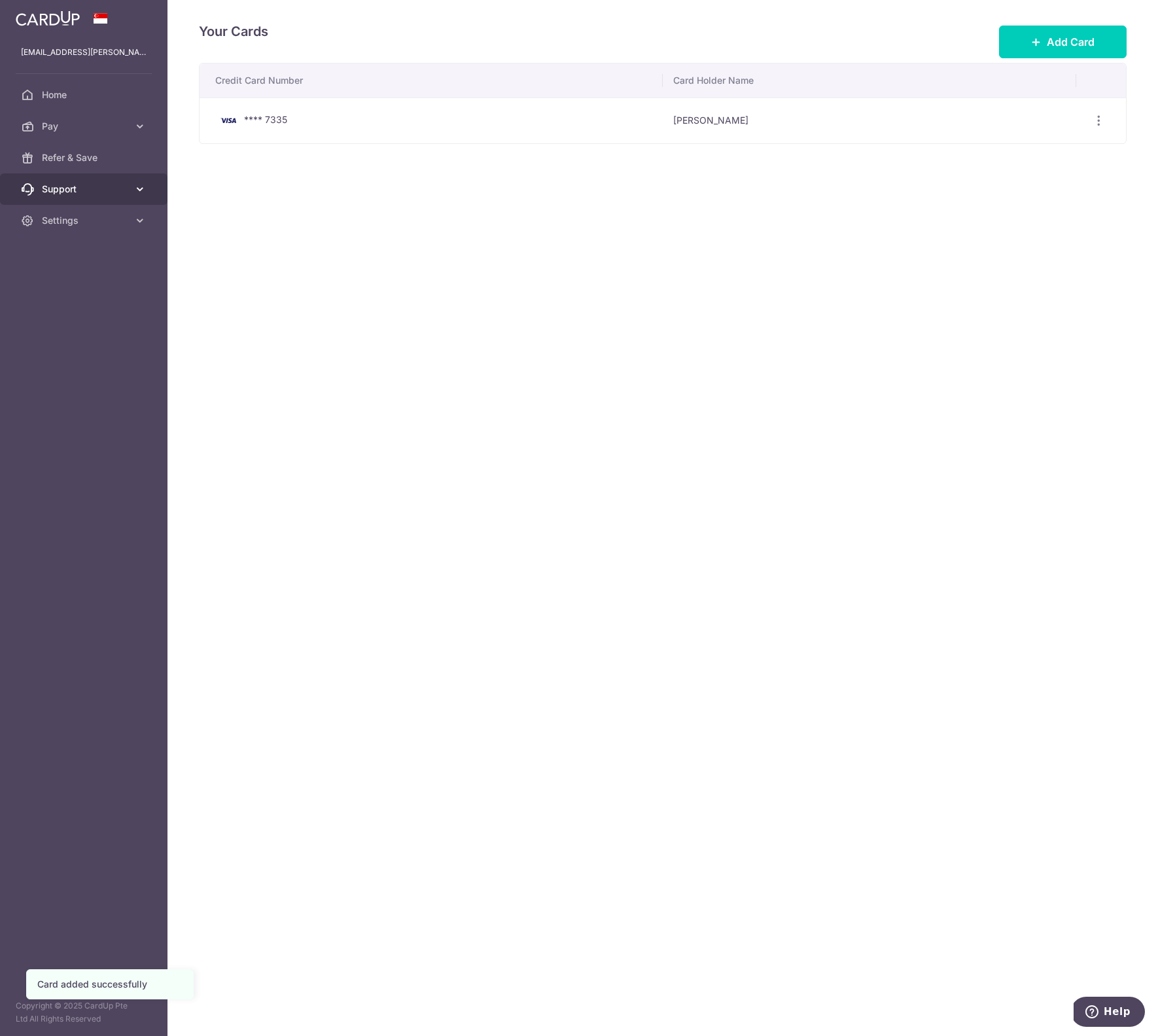
click at [139, 190] on icon at bounding box center [140, 189] width 13 height 13
click at [143, 130] on icon at bounding box center [140, 126] width 13 height 13
click at [119, 185] on span "Recipients" at bounding box center [84, 189] width 86 height 13
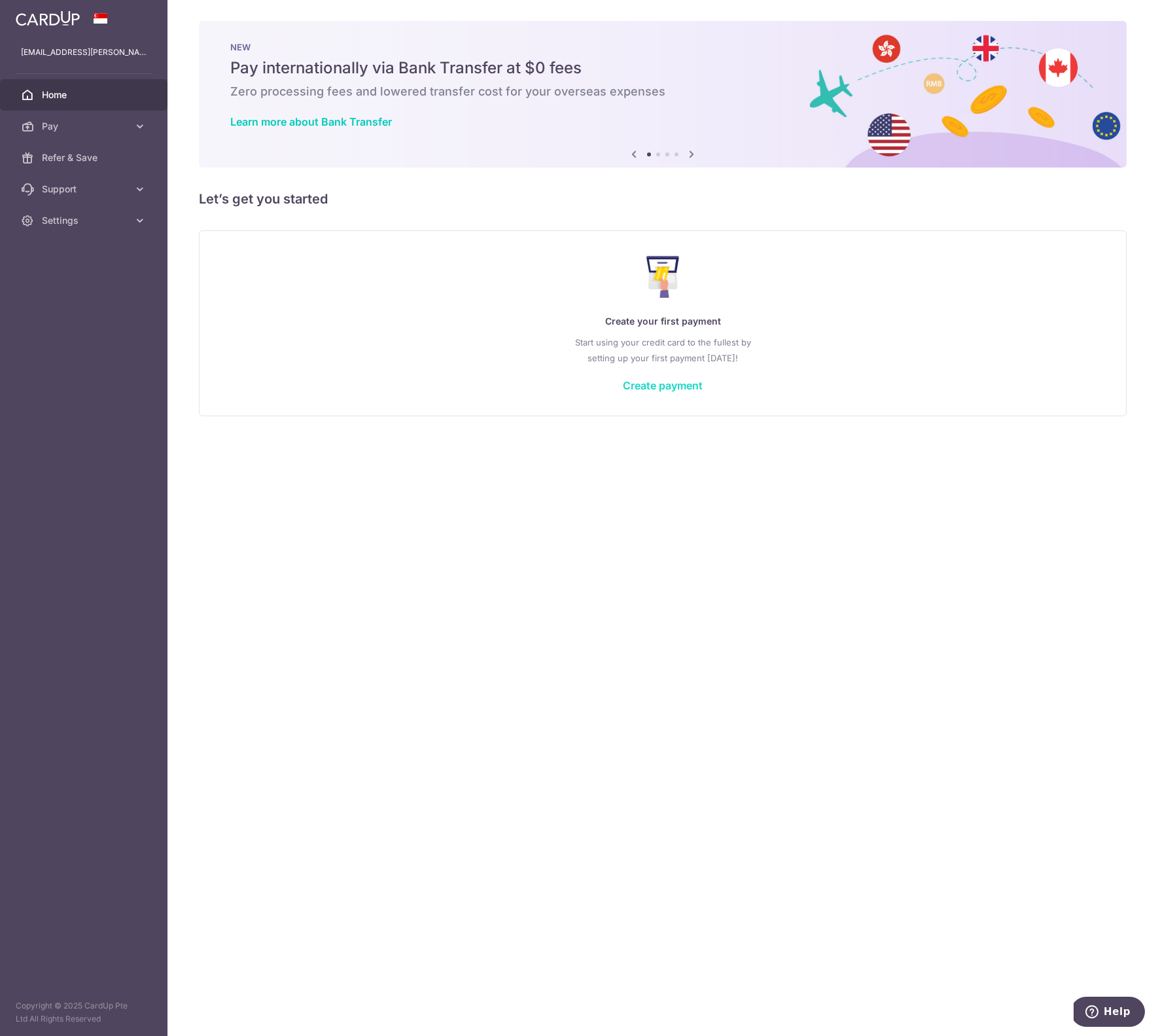
click at [658, 384] on link "Create payment" at bounding box center [663, 386] width 80 height 13
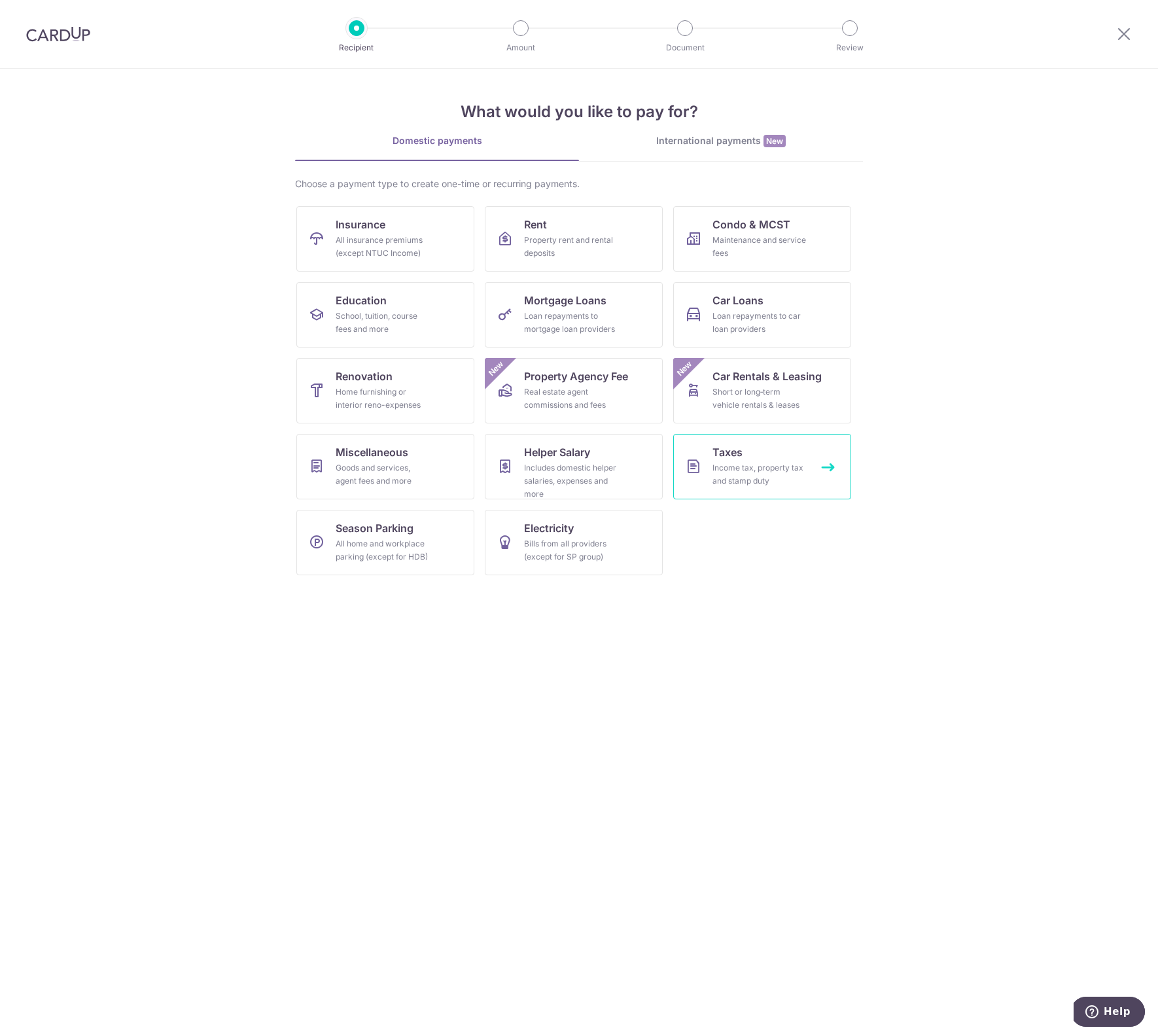
click at [732, 460] on link "Taxes Income tax, property tax and stamp duty" at bounding box center [762, 467] width 178 height 66
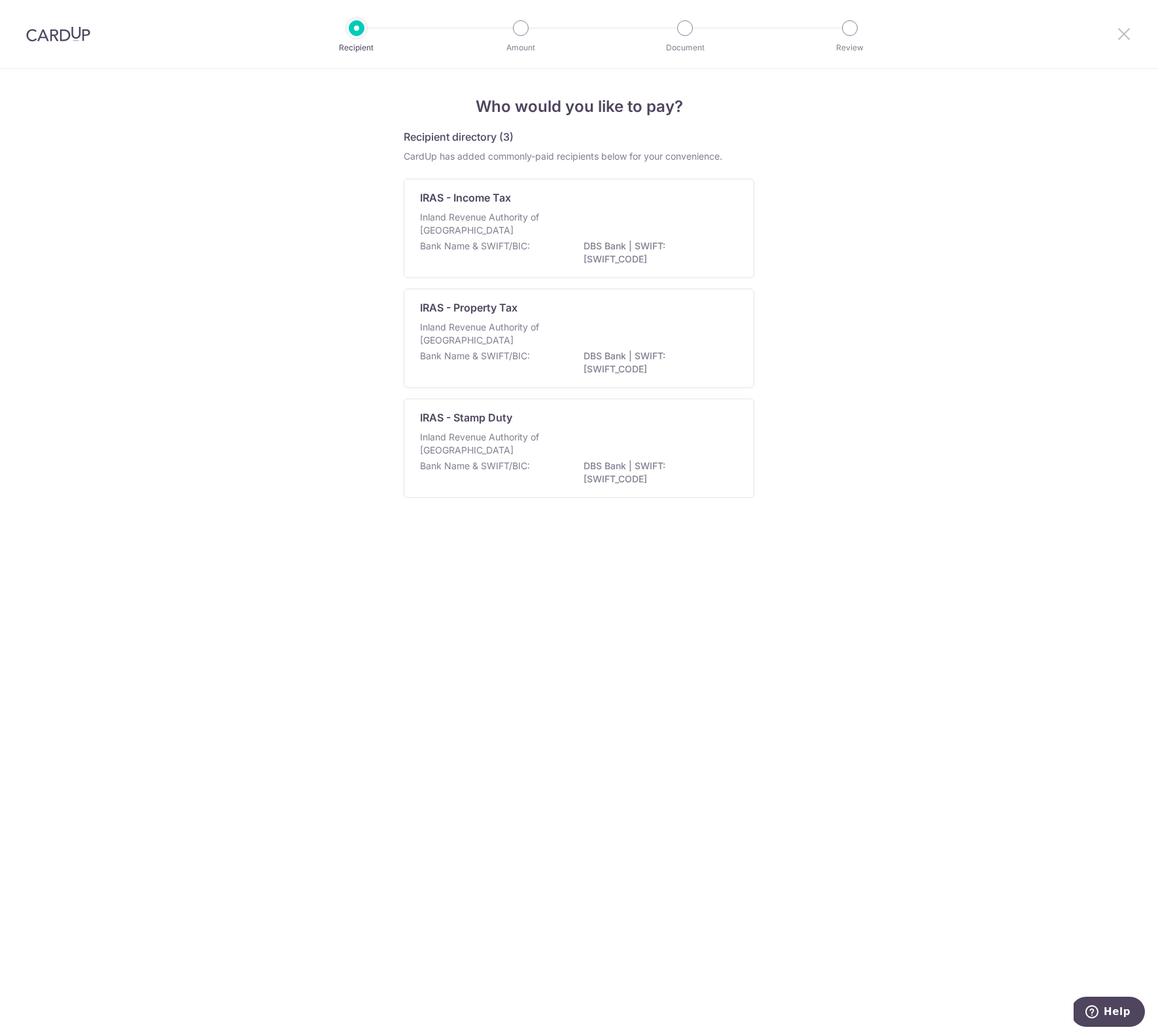
click at [1118, 32] on icon at bounding box center [1124, 34] width 16 height 17
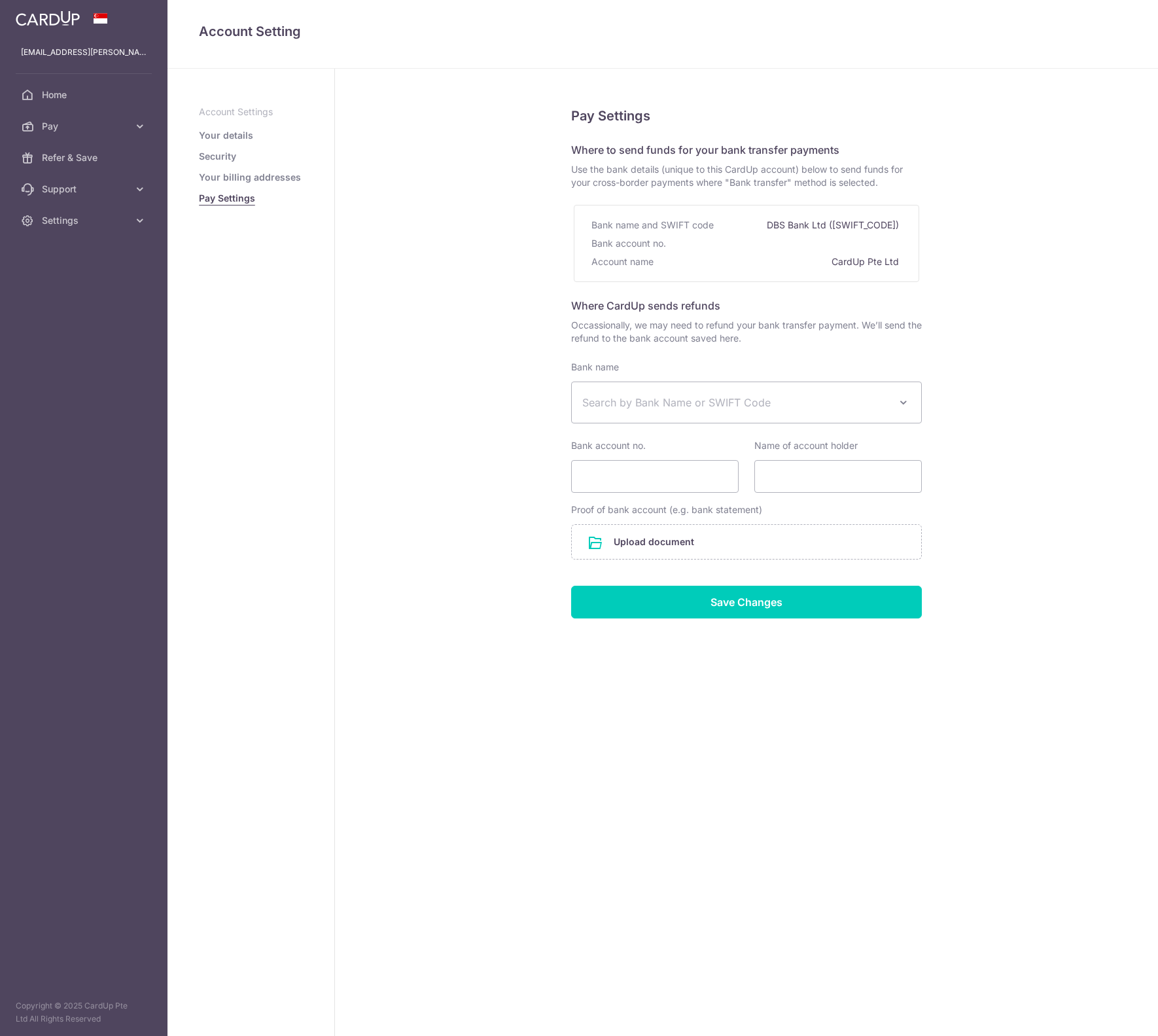
select select
click at [227, 134] on link "Your details" at bounding box center [226, 135] width 55 height 13
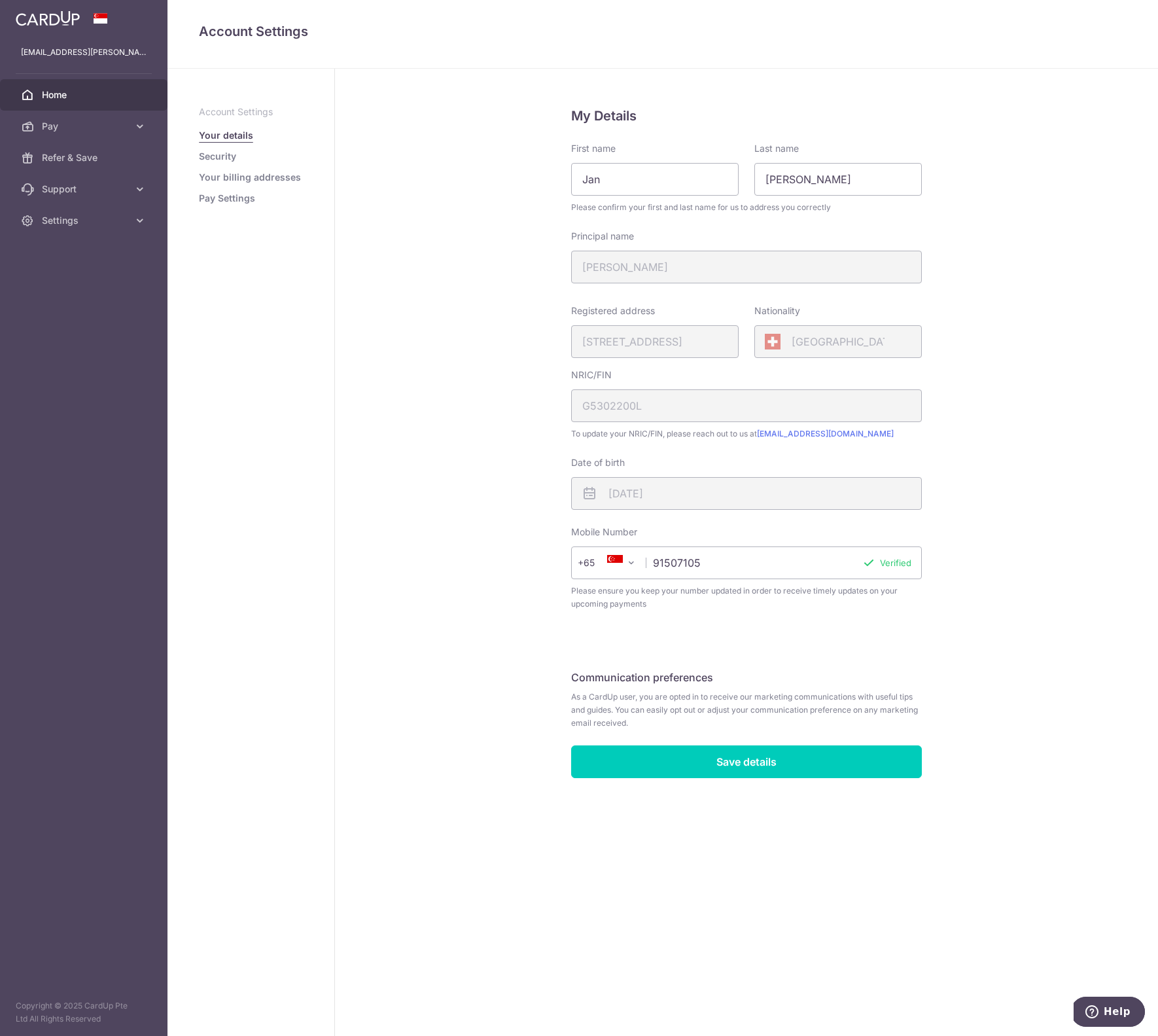
click at [58, 95] on span "Home" at bounding box center [84, 95] width 86 height 13
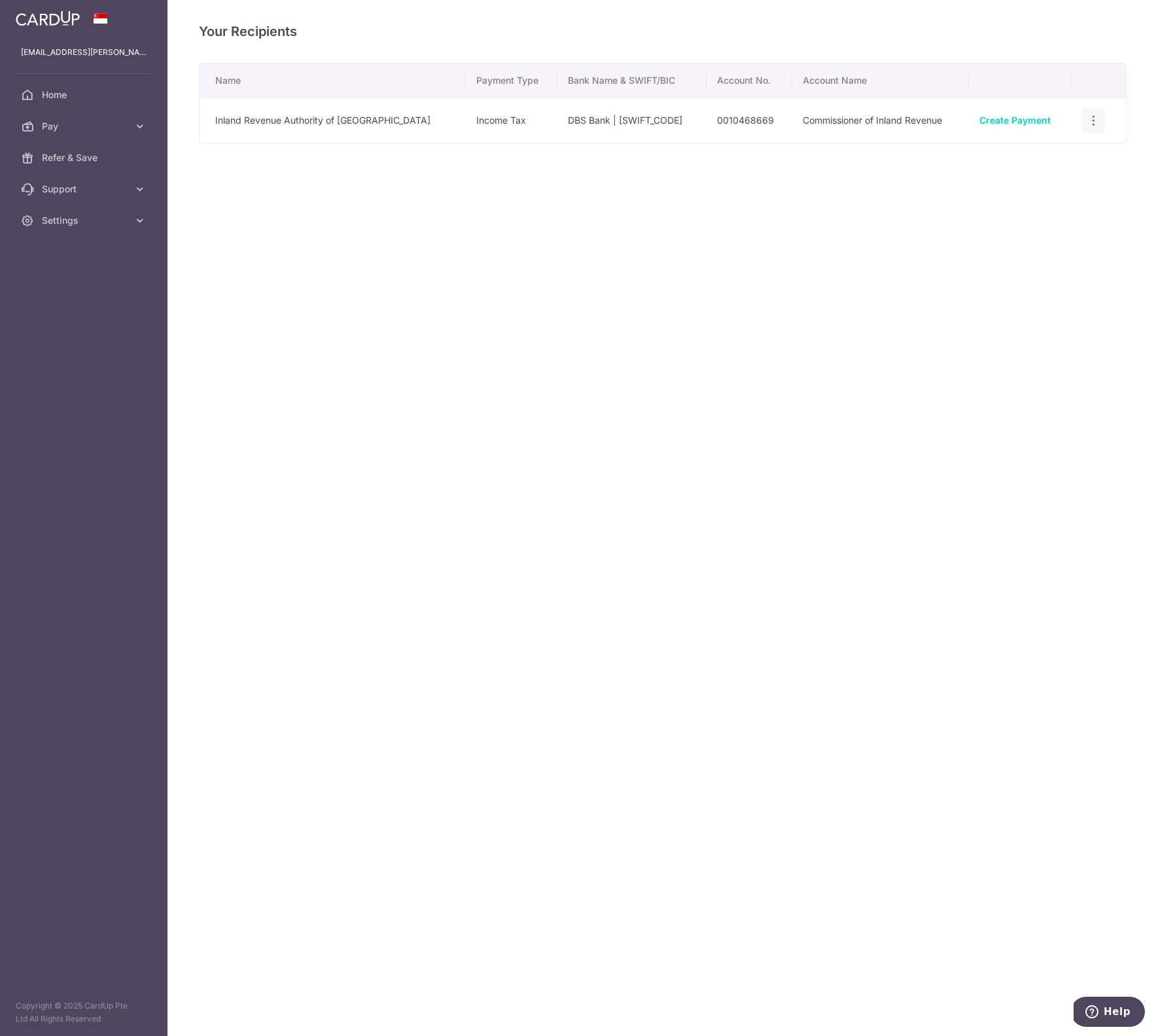
click at [1093, 123] on icon "button" at bounding box center [1093, 121] width 14 height 14
click at [142, 128] on icon at bounding box center [140, 126] width 13 height 13
click at [66, 222] on span "Cards" at bounding box center [84, 221] width 86 height 13
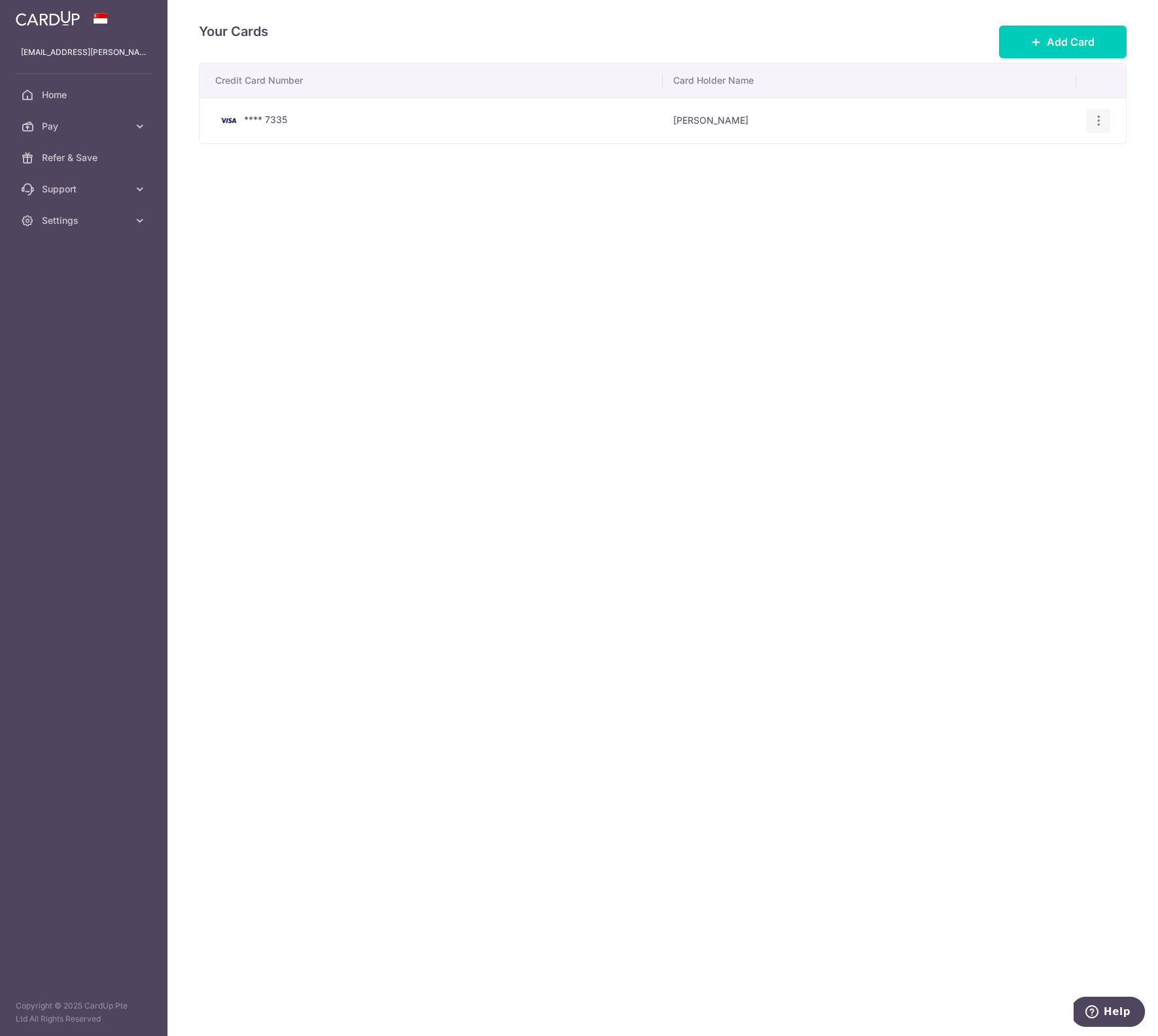
click at [1088, 117] on div "View/Edit [GEOGRAPHIC_DATA]" at bounding box center [1099, 121] width 24 height 24
click at [1091, 118] on div "View/Edit Delete" at bounding box center [1099, 121] width 24 height 24
click at [1095, 119] on icon "button" at bounding box center [1099, 121] width 14 height 14
click at [1041, 154] on span "View/Edit" at bounding box center [1055, 157] width 89 height 16
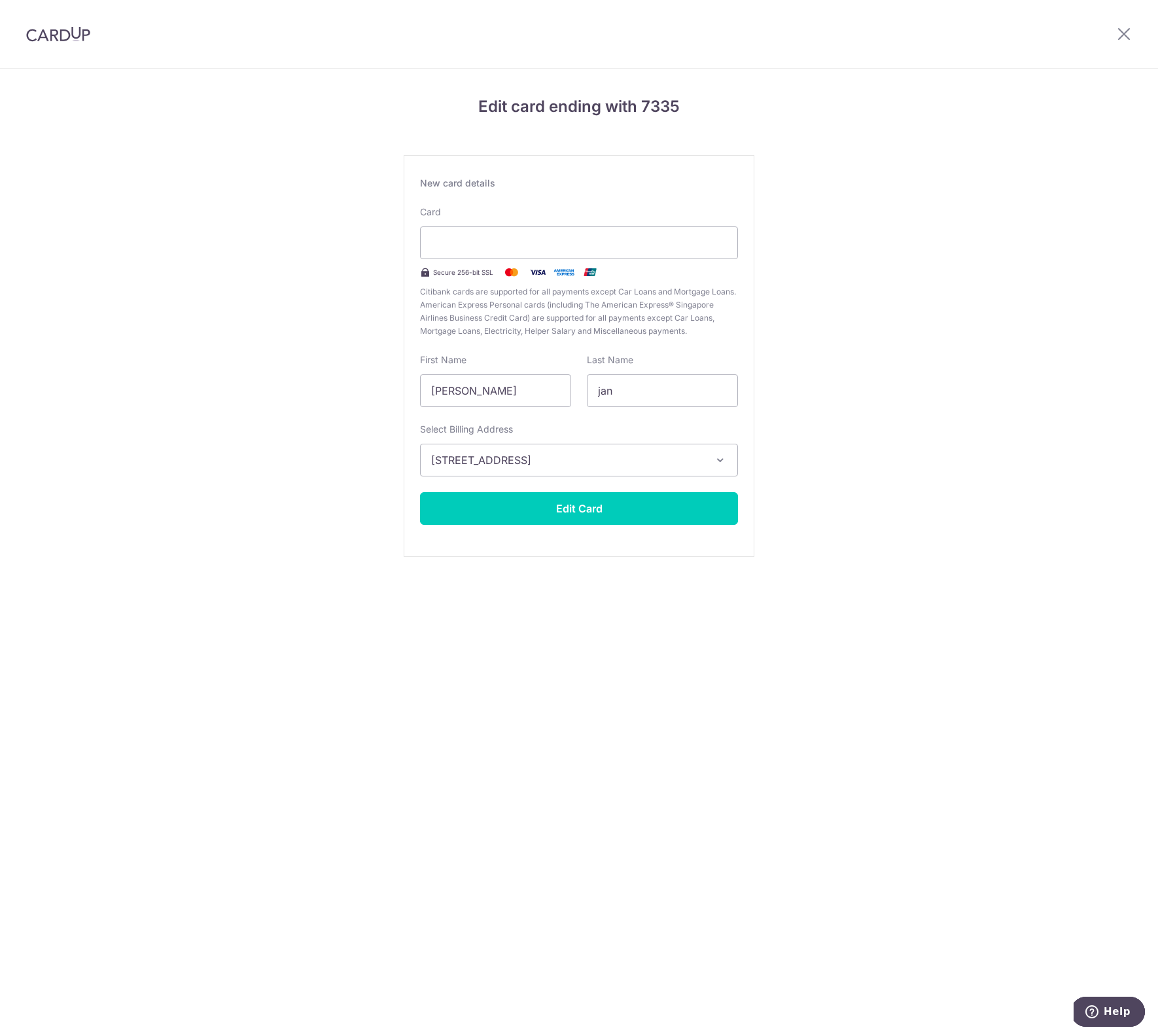
click at [1124, 23] on div at bounding box center [1124, 33] width 68 height 68
click at [1126, 32] on icon at bounding box center [1124, 34] width 16 height 17
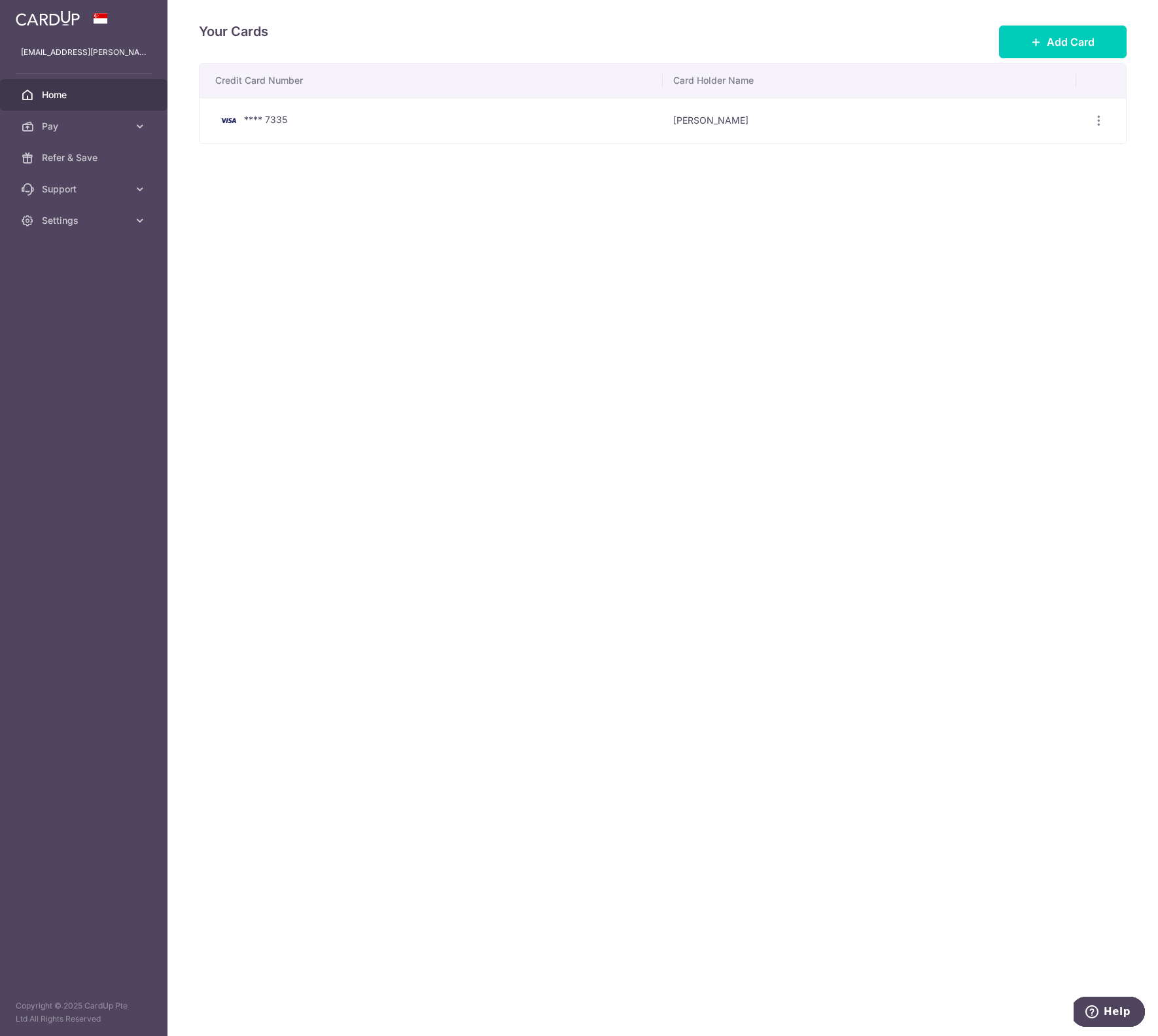
click at [66, 96] on span "Home" at bounding box center [84, 95] width 86 height 13
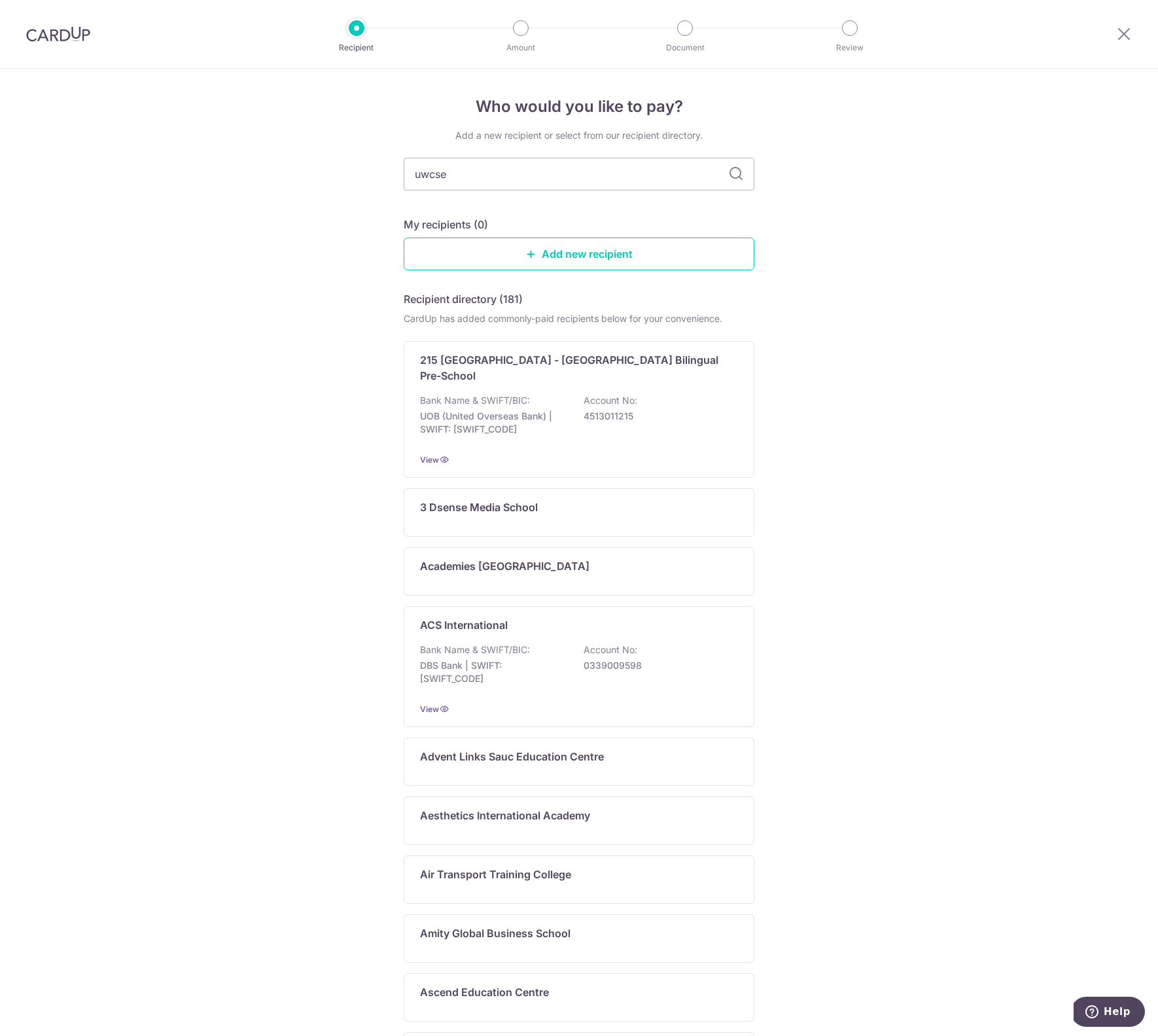
type input "uwcsea"
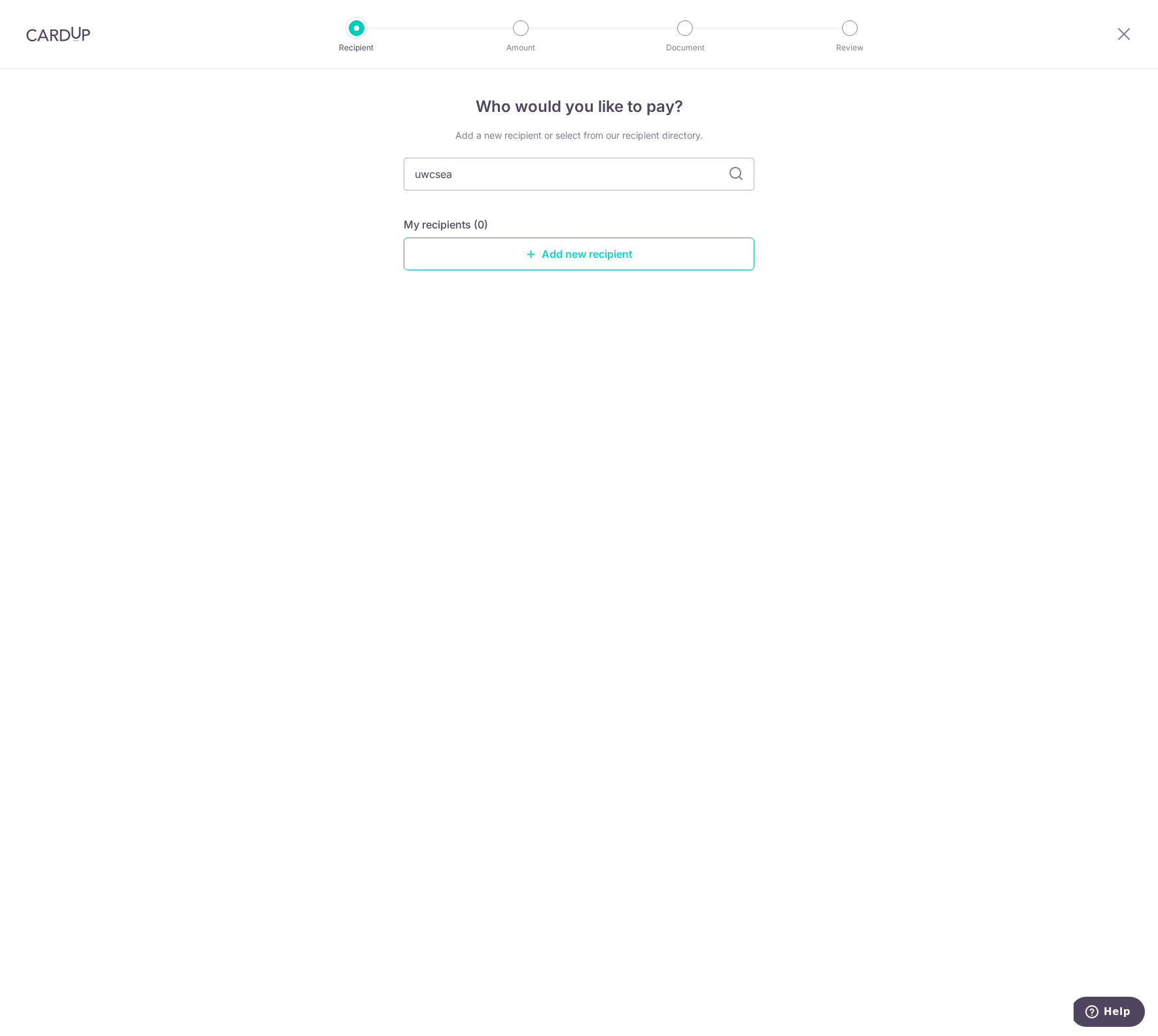
click at [560, 246] on link "Add new recipient" at bounding box center [579, 253] width 350 height 32
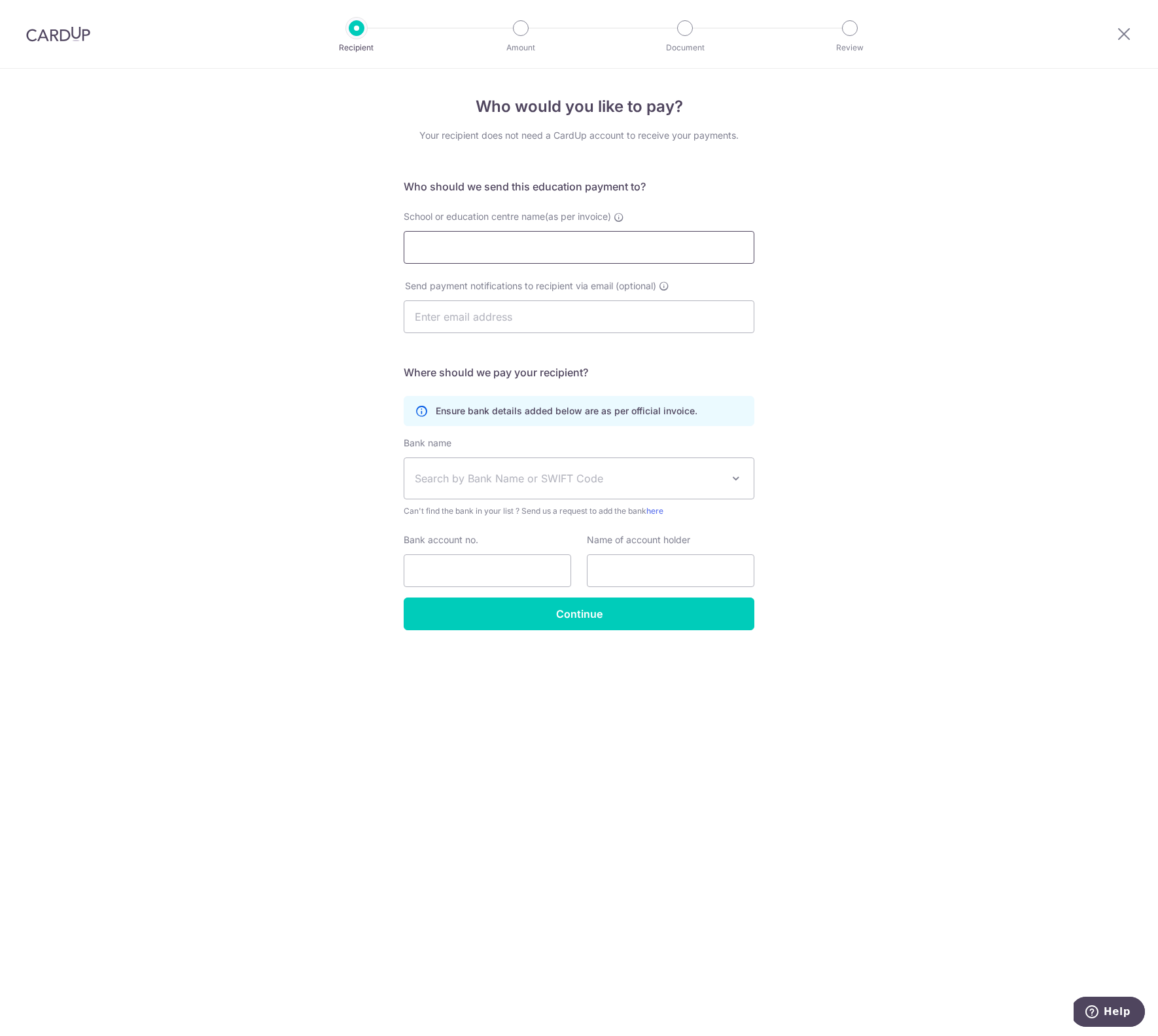
click at [518, 256] on input "School or education centre name(as per invoice)" at bounding box center [579, 247] width 350 height 32
click at [499, 250] on input "School or education centre name(as per invoice)" at bounding box center [579, 247] width 350 height 32
click at [319, 301] on div "Who would you like to pay? Your recipient does not need a CardUp account to rec…" at bounding box center [579, 552] width 1158 height 967
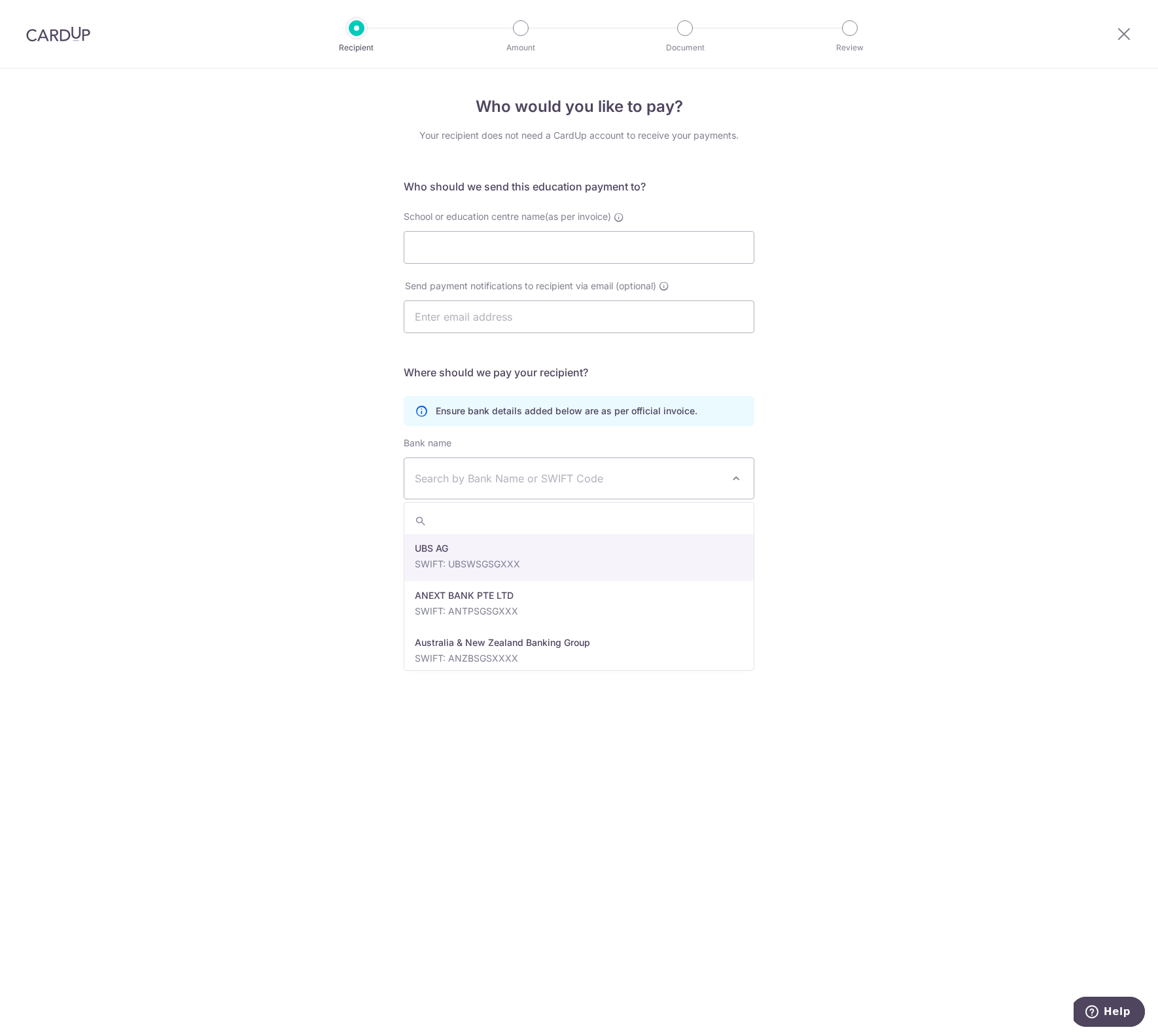
click at [560, 499] on span "Search by Bank Name or SWIFT Code" at bounding box center [579, 478] width 350 height 42
click at [355, 471] on div "Who would you like to pay? Your recipient does not need a CardUp account to rec…" at bounding box center [579, 552] width 1158 height 967
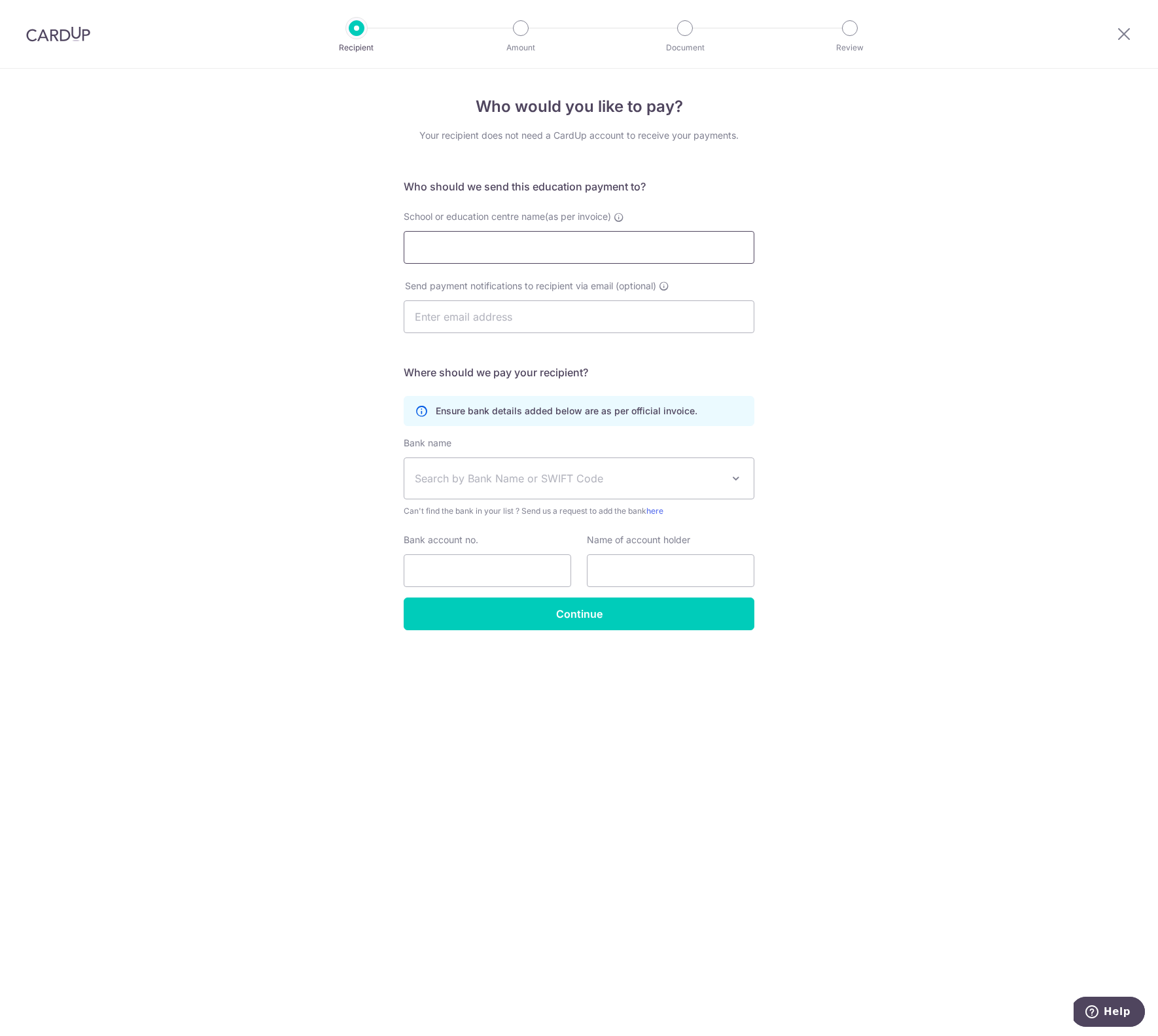
click at [567, 241] on input "School or education centre name(as per invoice)" at bounding box center [579, 247] width 350 height 32
click at [566, 244] on input "School or education centre name(as per invoice)" at bounding box center [579, 247] width 350 height 32
click at [564, 252] on input "School or education centre name(as per invoice)" at bounding box center [579, 247] width 350 height 32
type input "UWCSEA"
click at [609, 325] on input "text" at bounding box center [579, 316] width 350 height 32
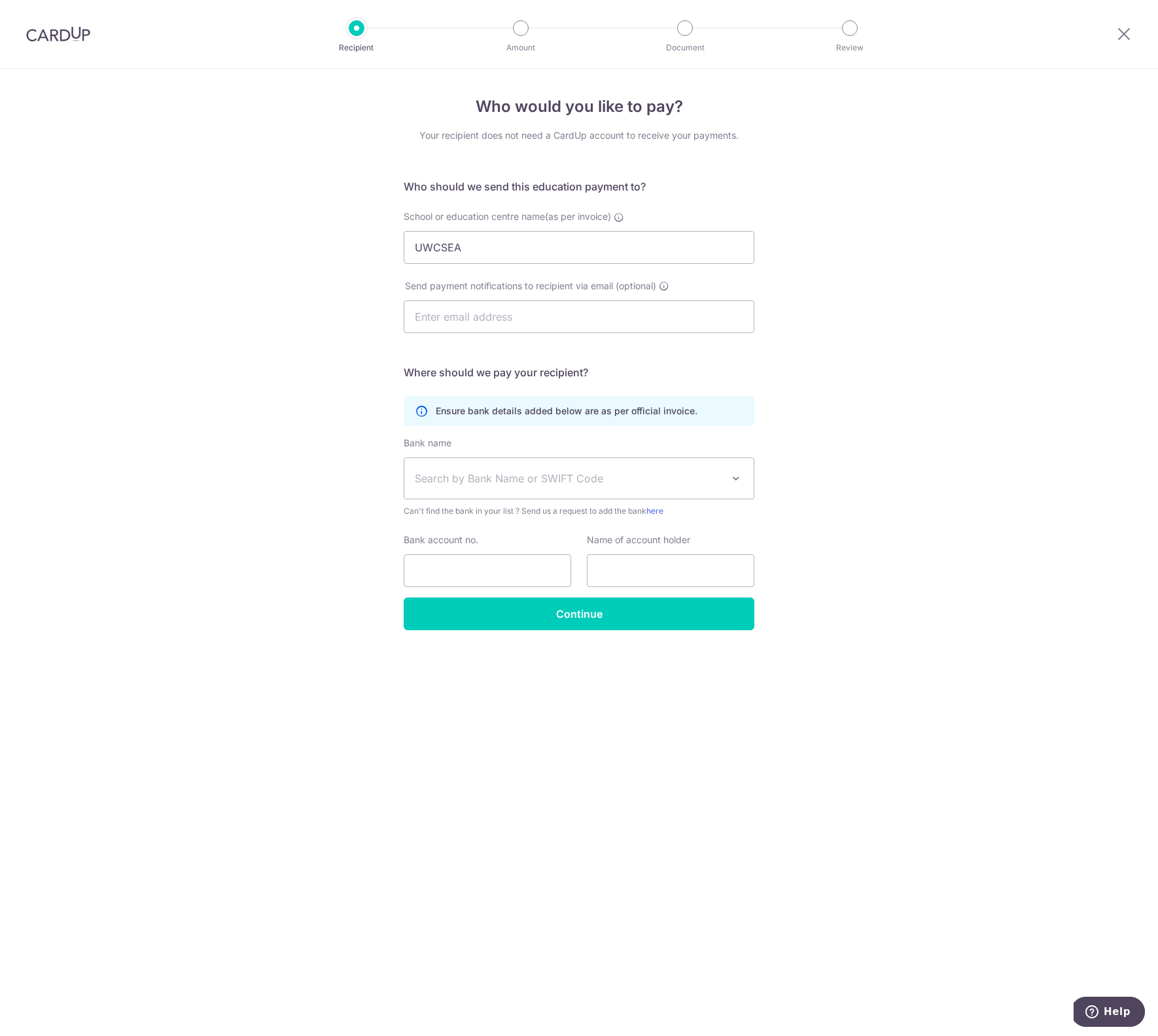
click at [303, 305] on div "Who would you like to pay? Your recipient does not need a CardUp account to rec…" at bounding box center [579, 552] width 1158 height 967
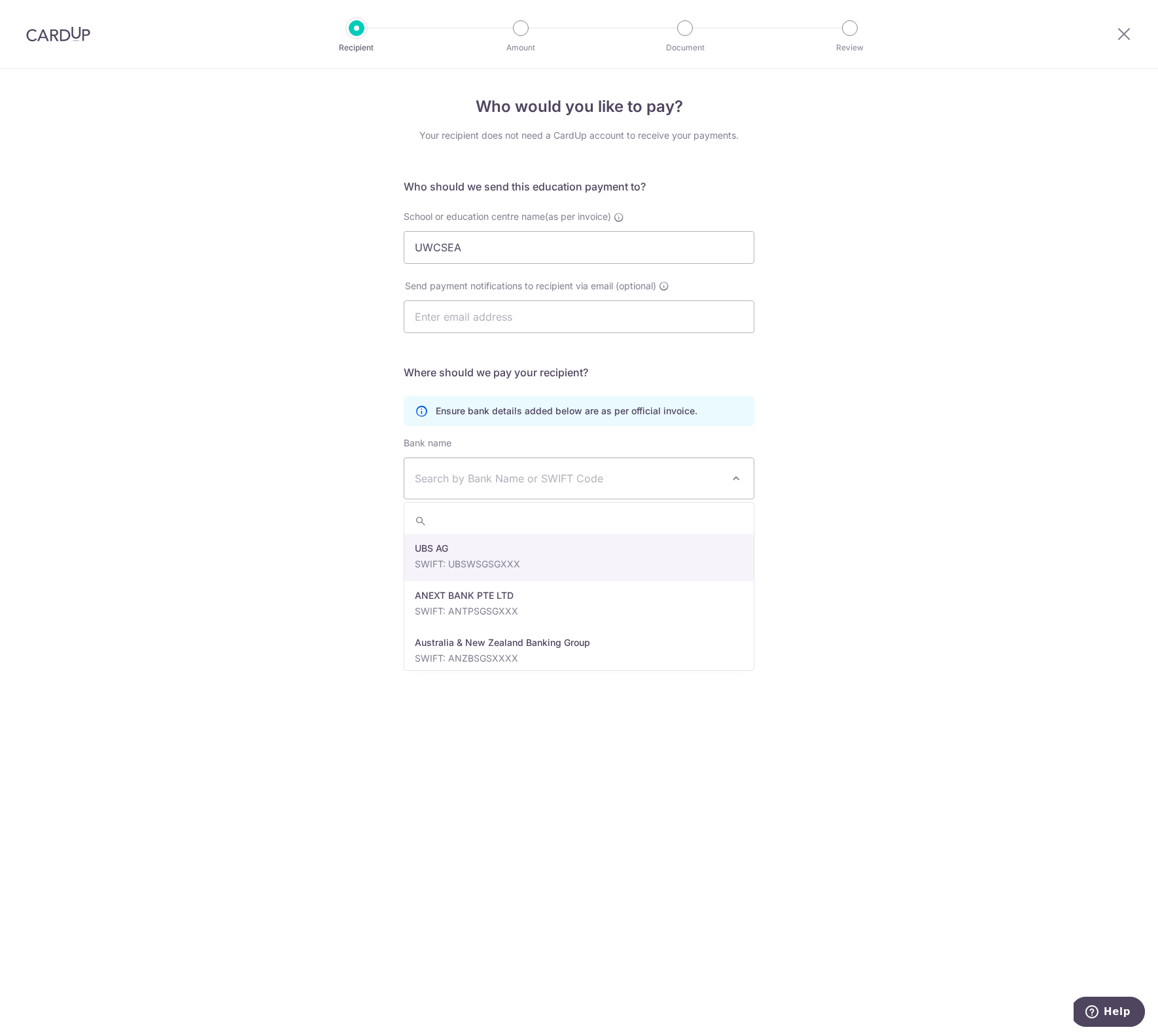
click at [509, 477] on span "Search by Bank Name or SWIFT Code" at bounding box center [569, 479] width 308 height 16
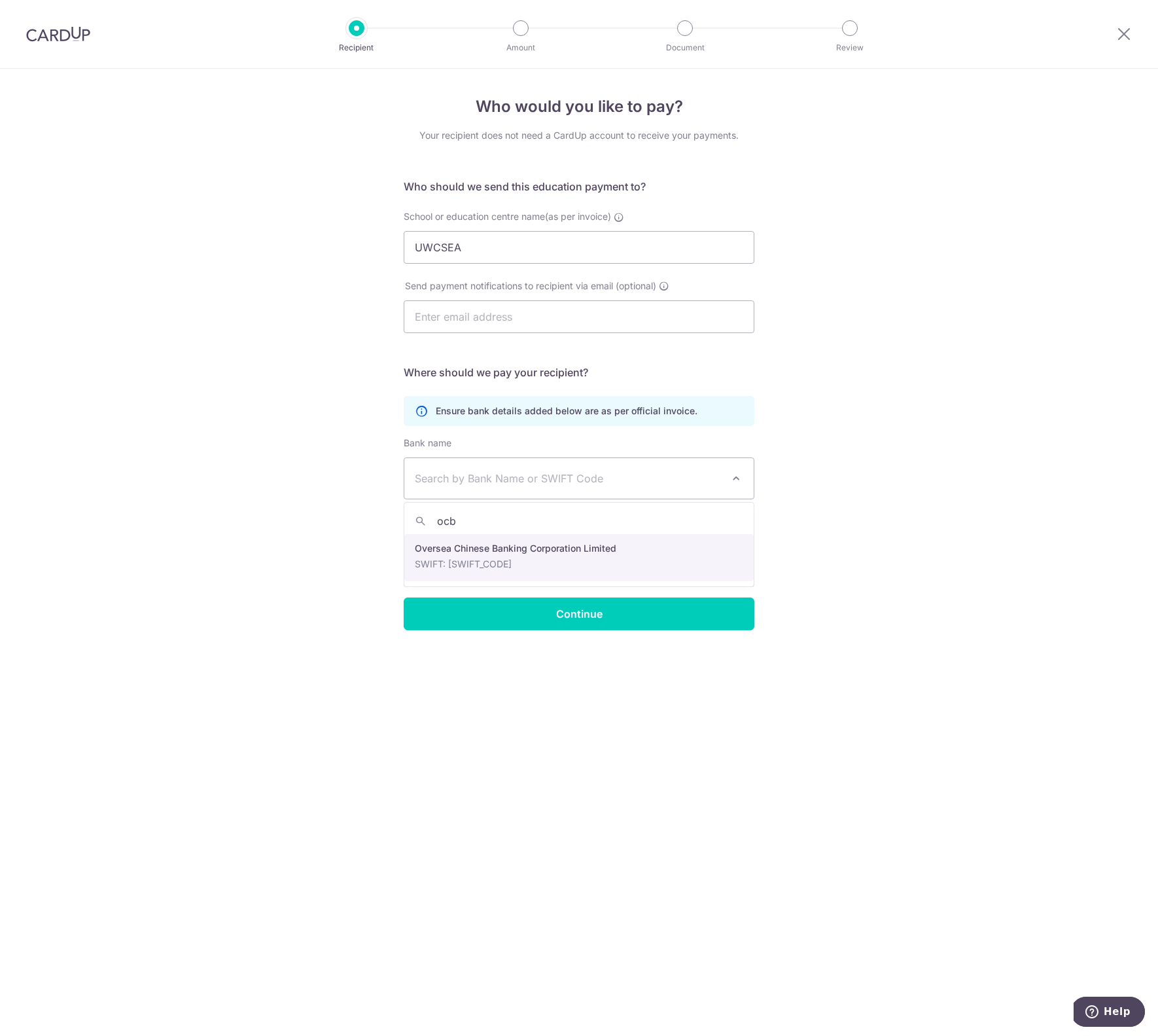
type input "ocb"
select select "12"
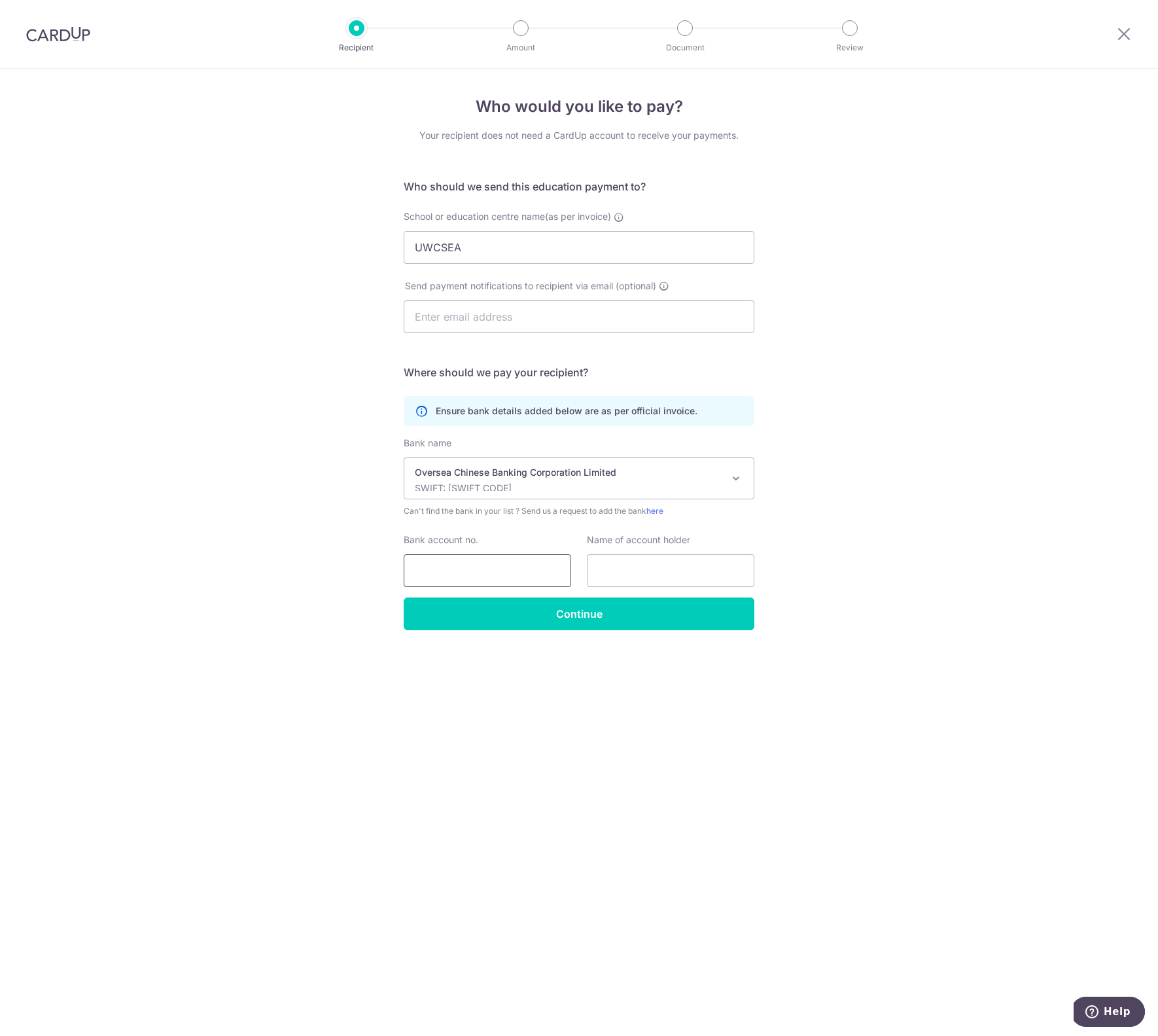
click at [456, 578] on input "Bank account no." at bounding box center [488, 570] width 168 height 32
paste input "501728034001"
type input "501728034001"
click at [634, 568] on input "text" at bounding box center [670, 570] width 168 height 32
type input "UWCSEA"
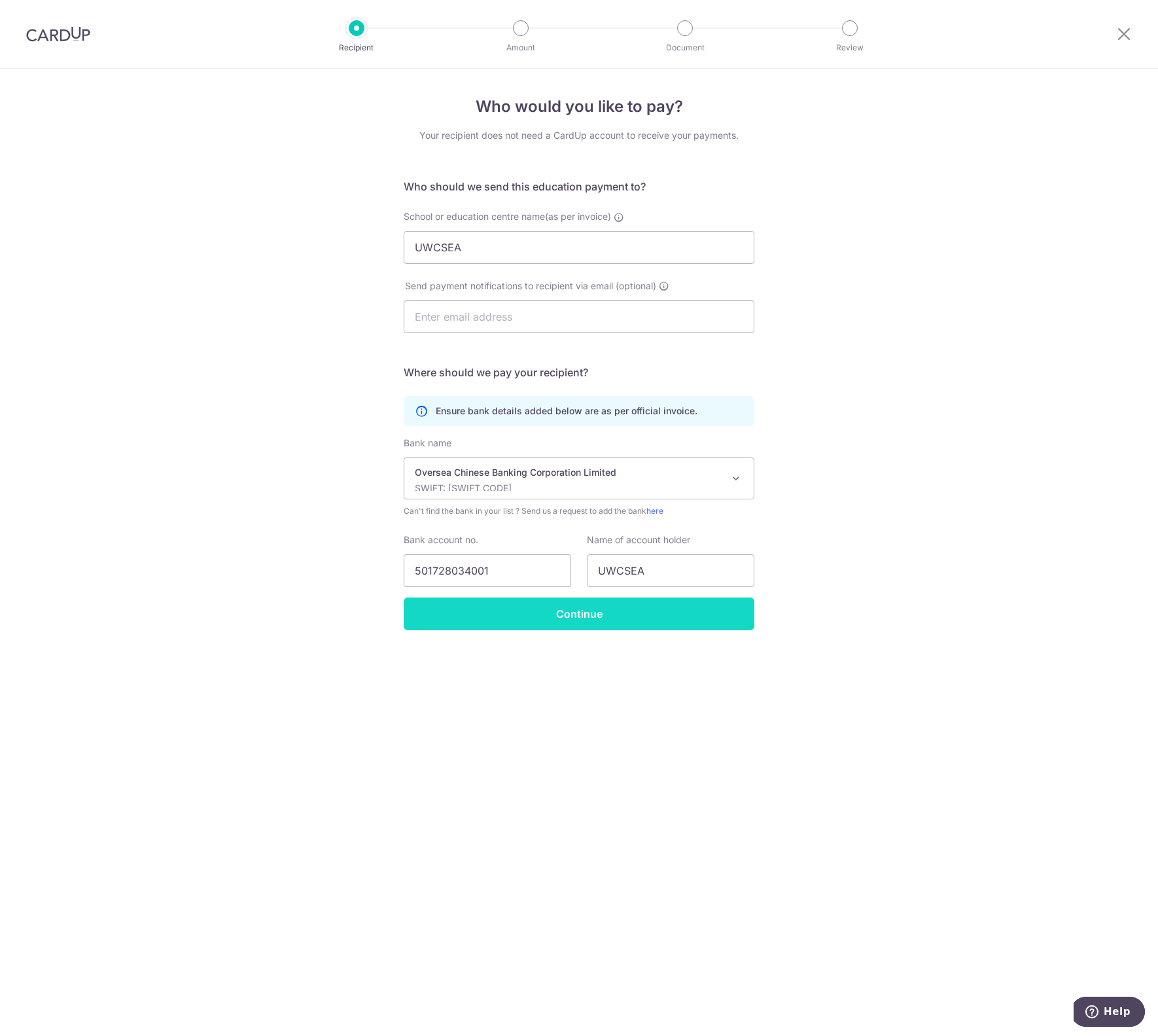
click at [609, 622] on input "Continue" at bounding box center [579, 613] width 350 height 32
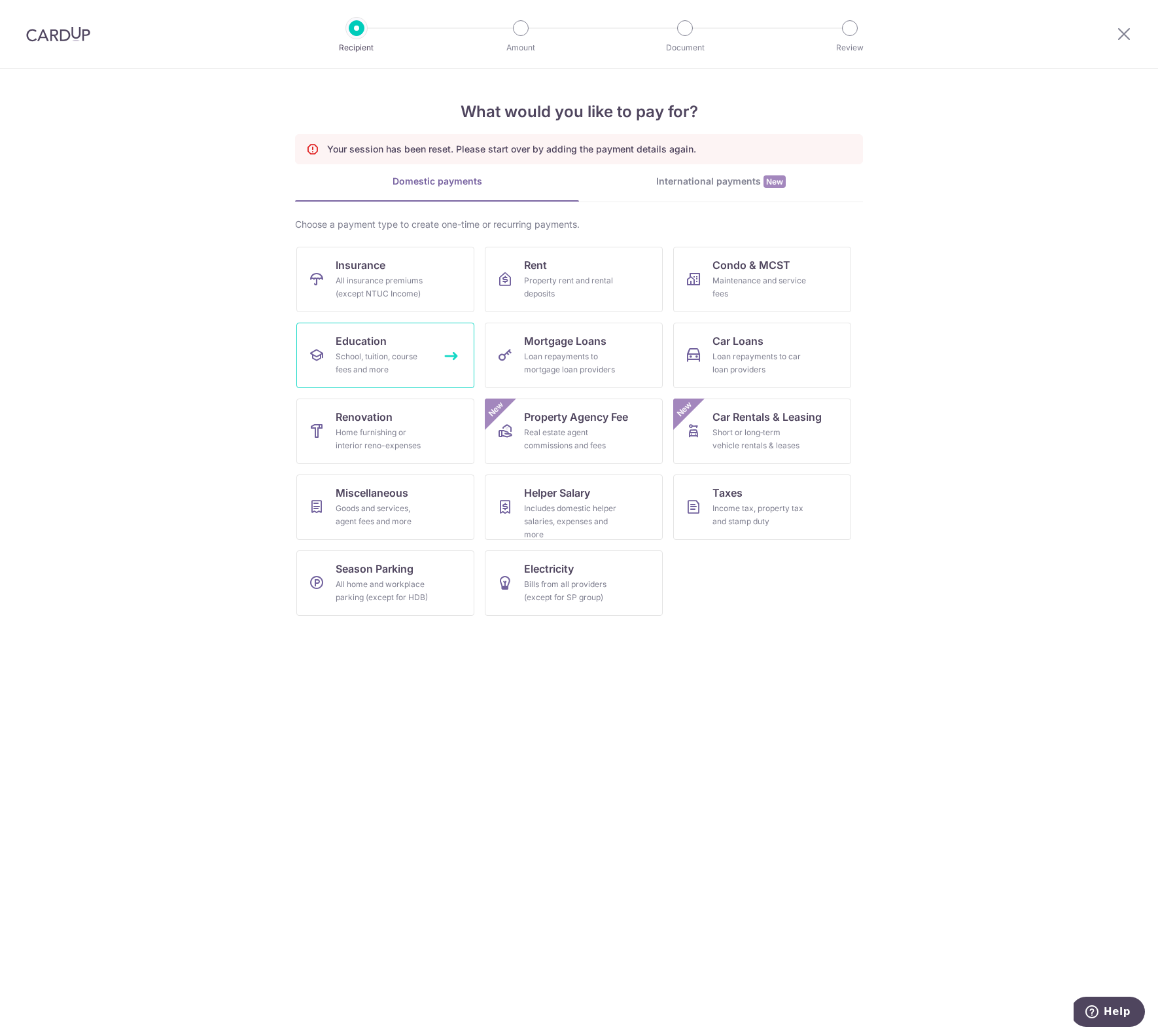
click at [444, 362] on link "Education School, tuition, course fees and more" at bounding box center [386, 355] width 178 height 66
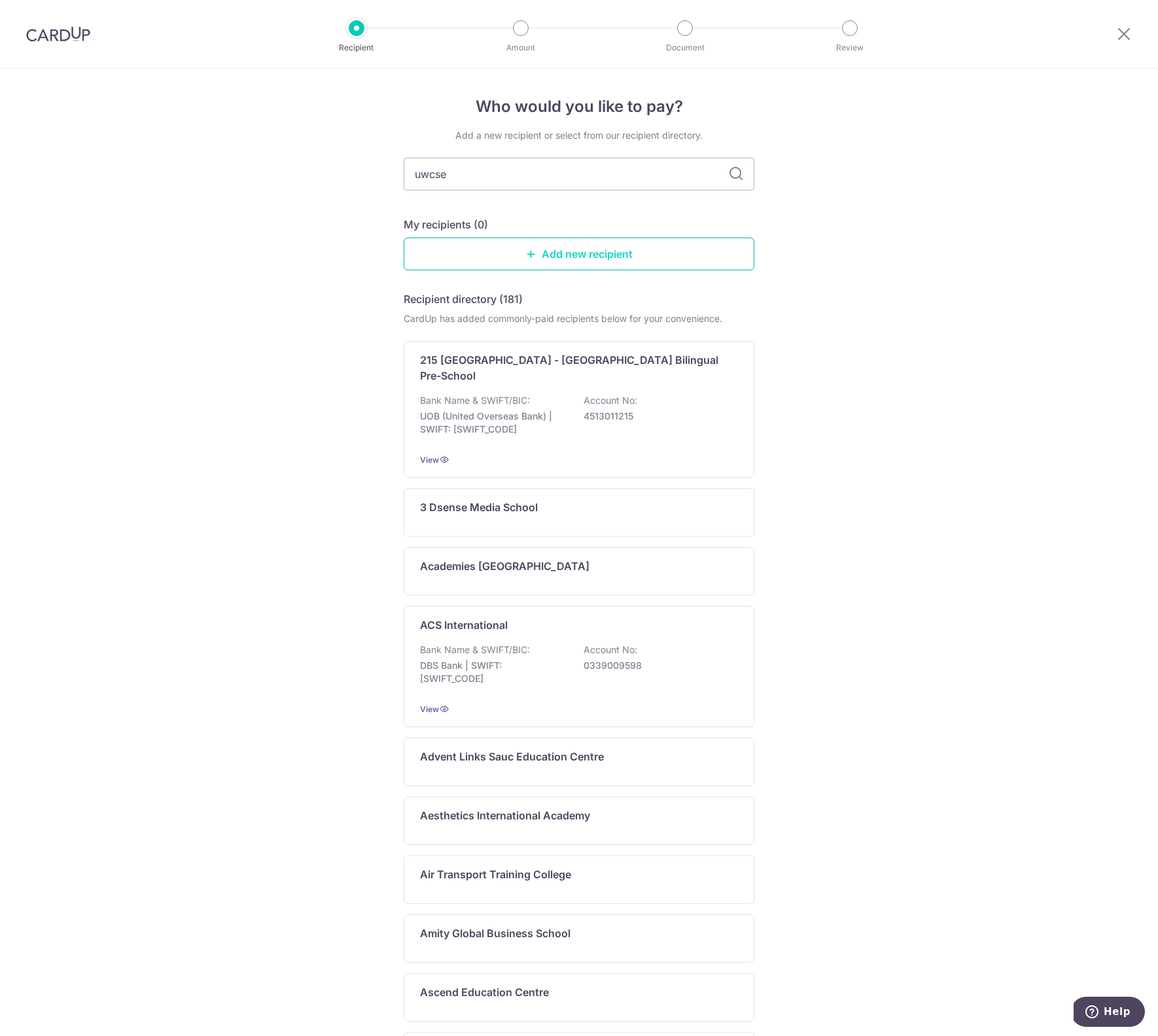
type input "uwcsea"
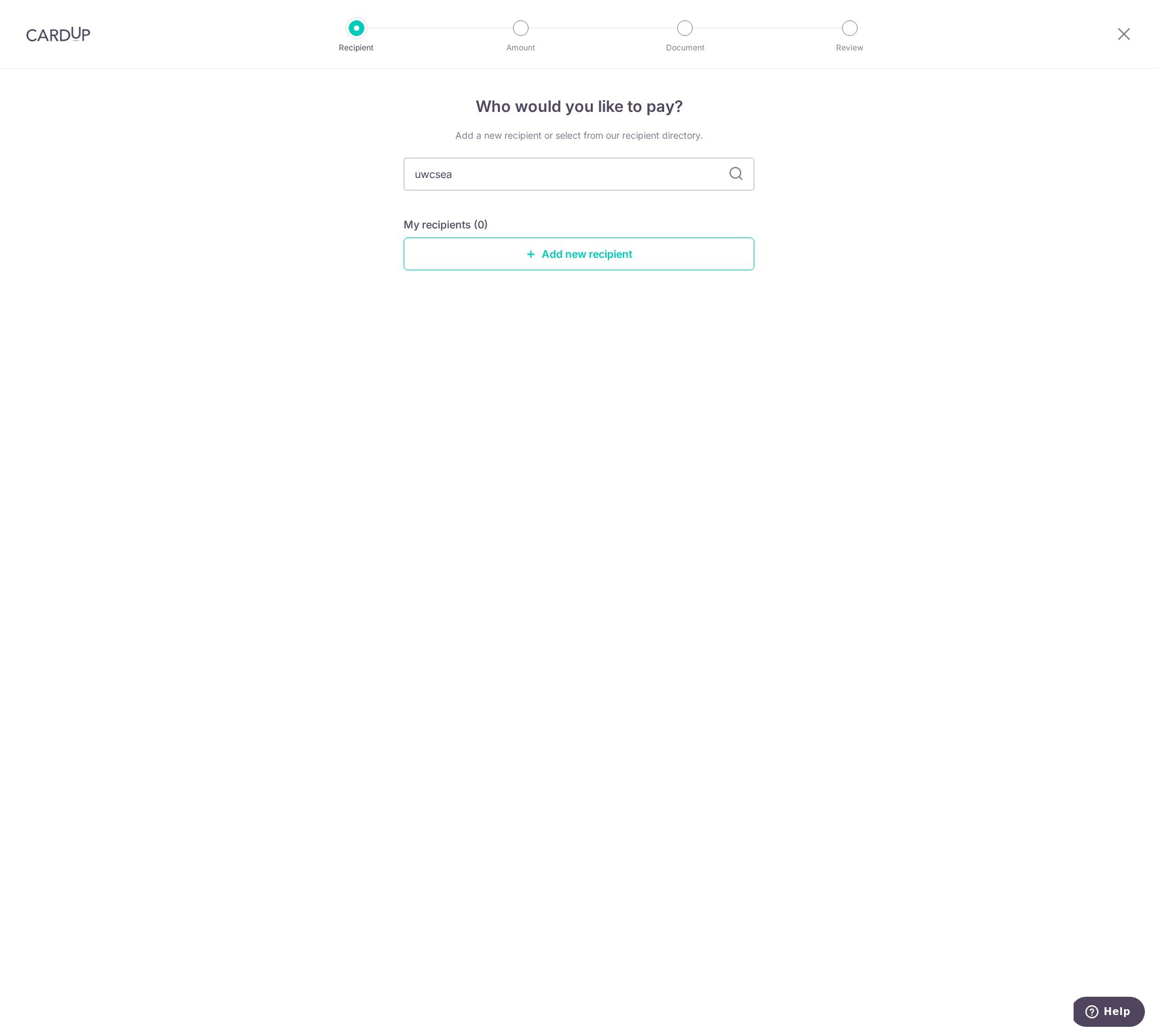
click at [734, 179] on icon at bounding box center [736, 173] width 16 height 16
click at [736, 173] on icon at bounding box center [736, 173] width 16 height 16
click at [643, 263] on link "Add new recipient" at bounding box center [579, 253] width 350 height 32
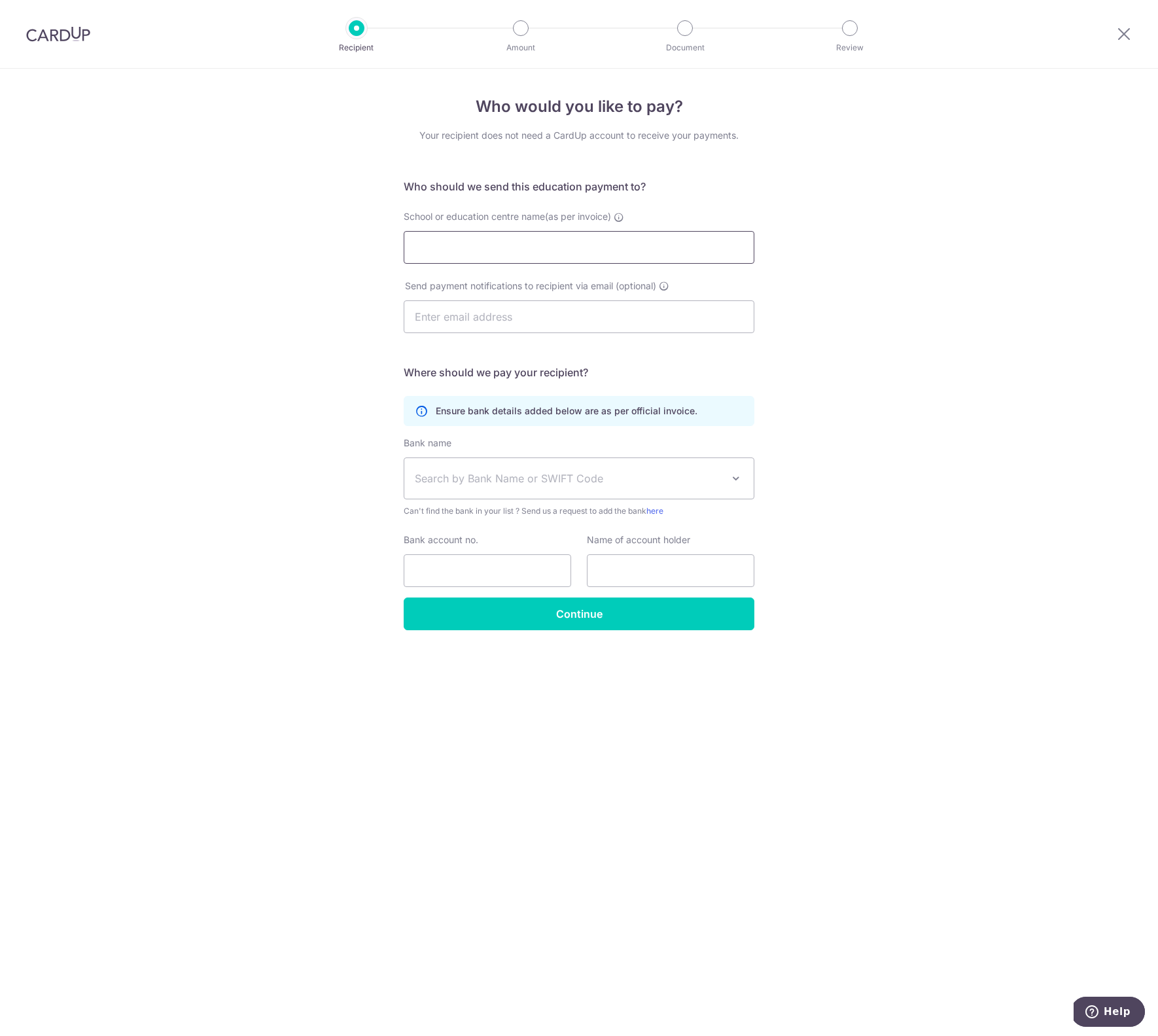
click at [595, 255] on input "School or education centre name(as per invoice)" at bounding box center [579, 247] width 350 height 32
type input "UWCSEA"
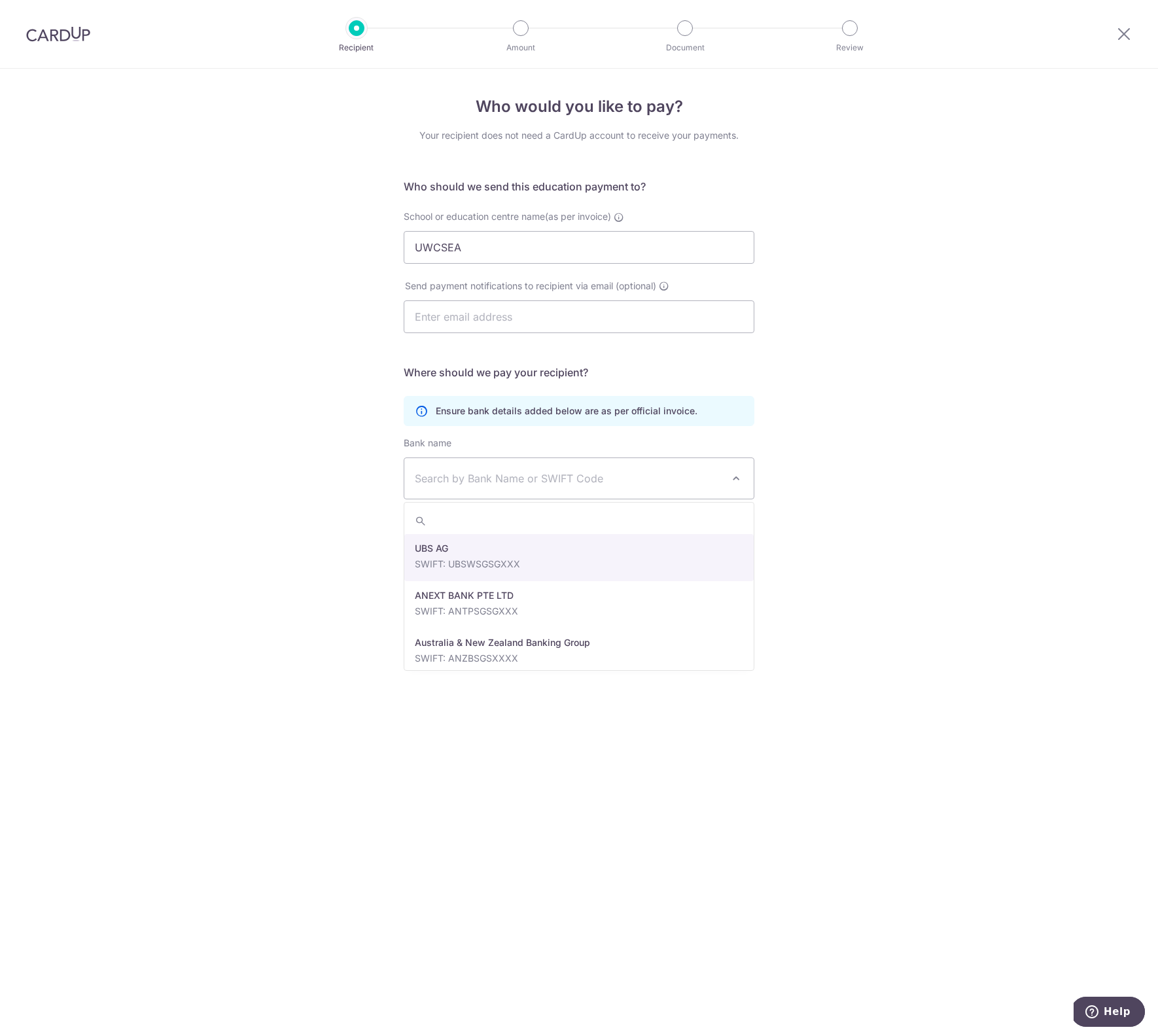
click at [534, 480] on span "Search by Bank Name or SWIFT Code" at bounding box center [569, 479] width 308 height 16
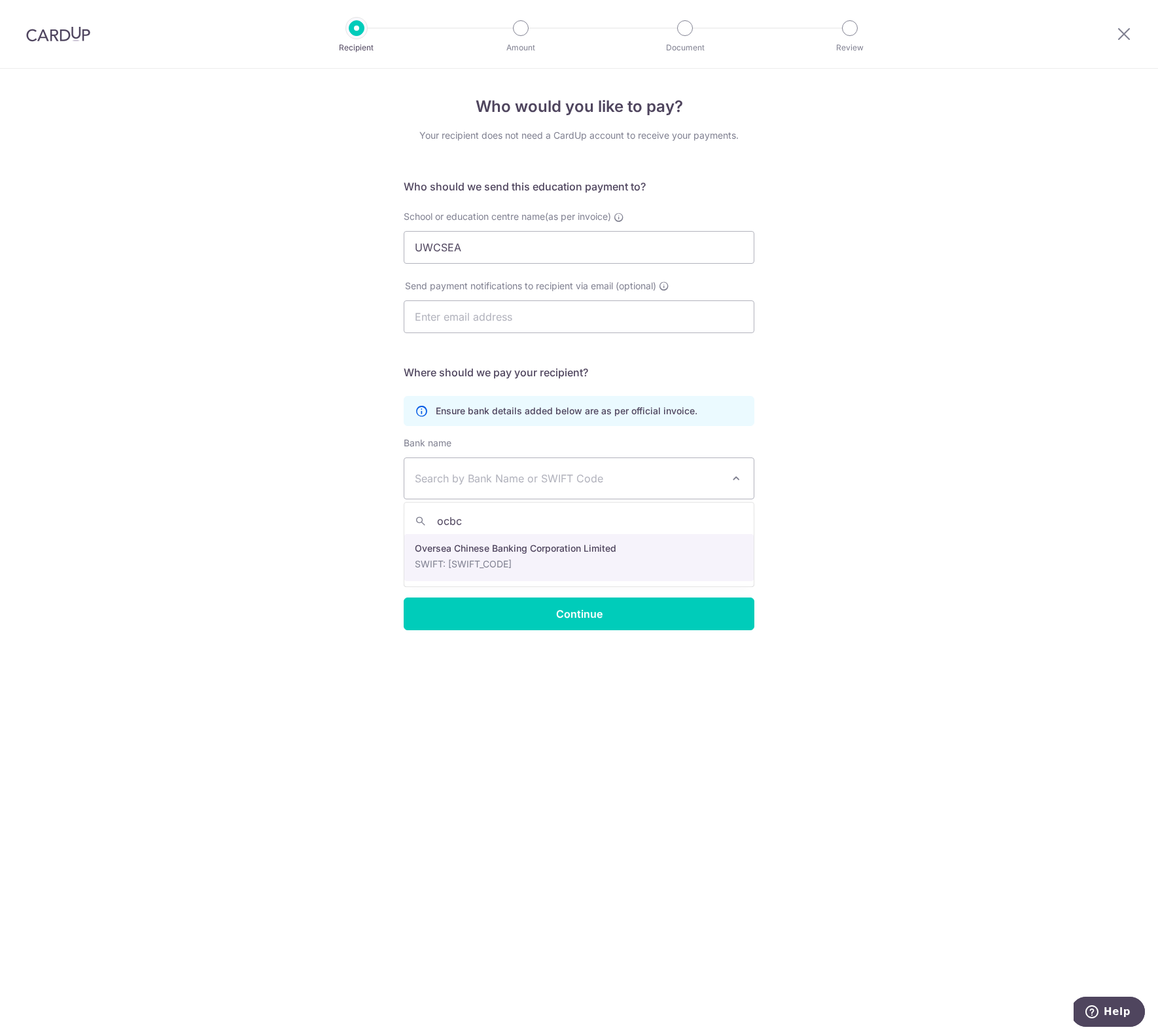
type input "ocbc"
select select "12"
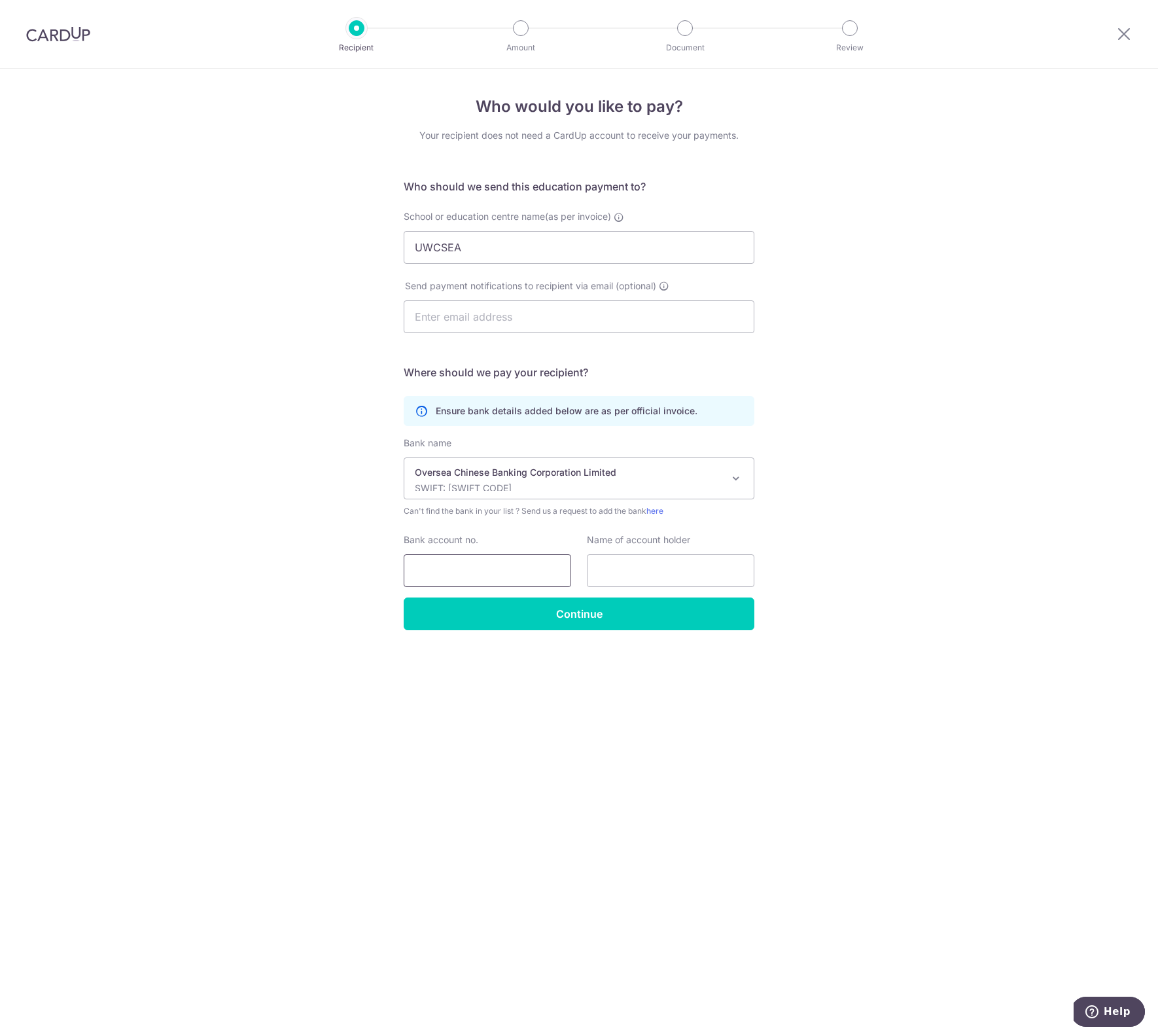
click at [482, 583] on input "Bank account no." at bounding box center [488, 570] width 168 height 32
paste input "501728034001"
type input "501728034001"
click at [646, 570] on input "text" at bounding box center [670, 570] width 168 height 32
type input "UWCSEA"
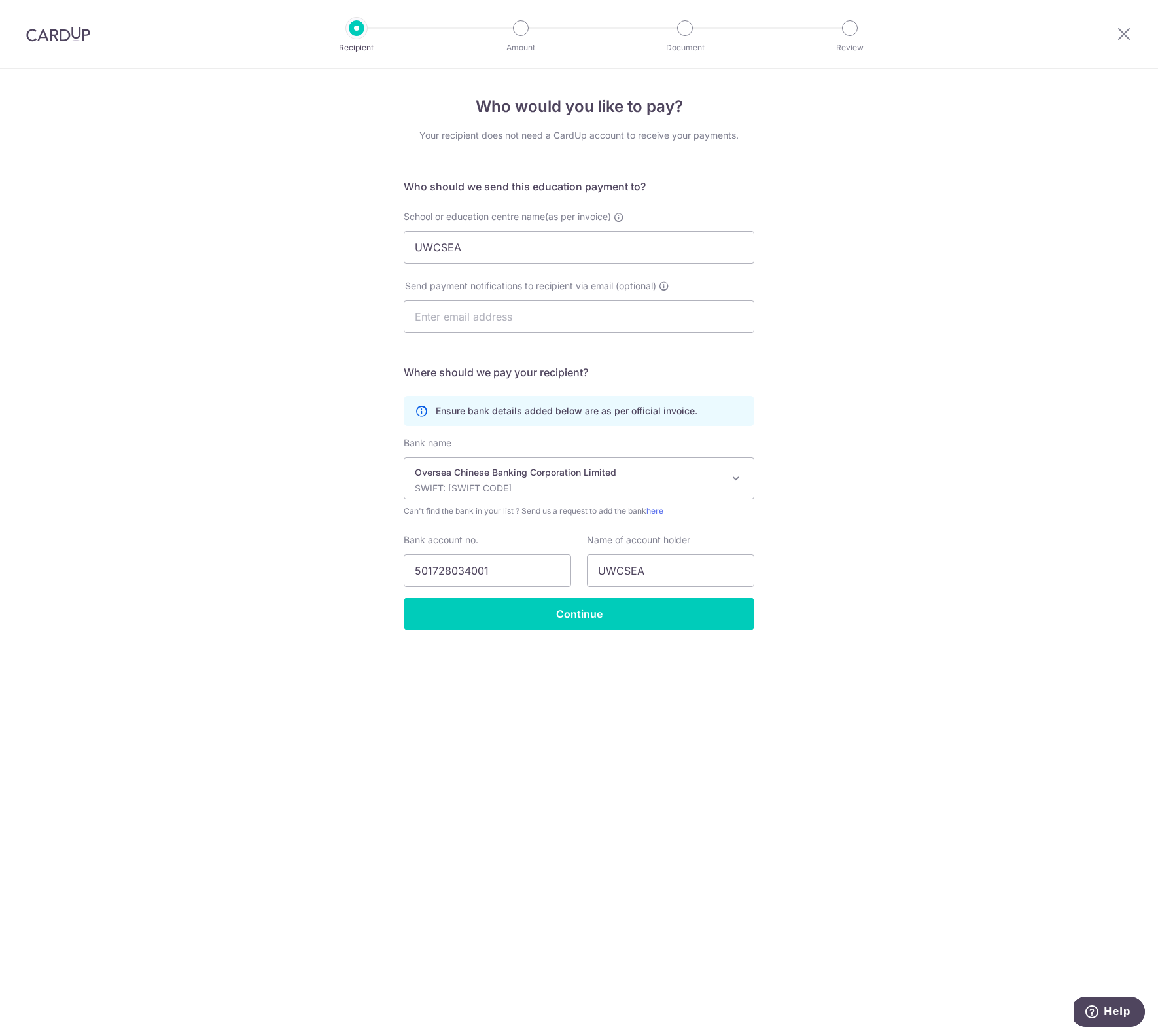
click at [629, 785] on div "Who would you like to pay? Your recipient does not need a CardUp account to rec…" at bounding box center [579, 552] width 1158 height 967
click at [605, 620] on input "Continue" at bounding box center [579, 613] width 350 height 32
